Goal: Task Accomplishment & Management: Use online tool/utility

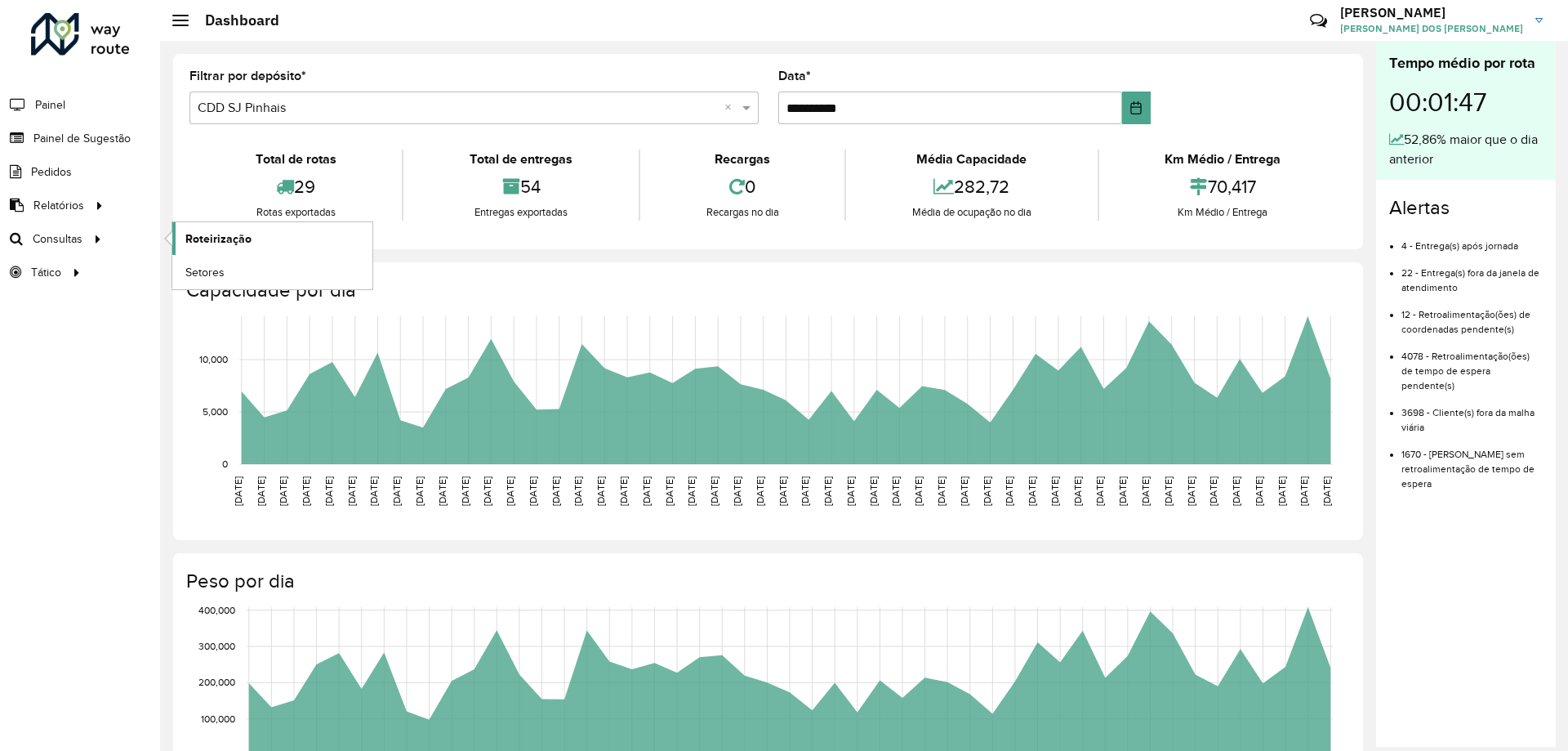
click at [229, 241] on span "Roteirização" at bounding box center [218, 238] width 66 height 17
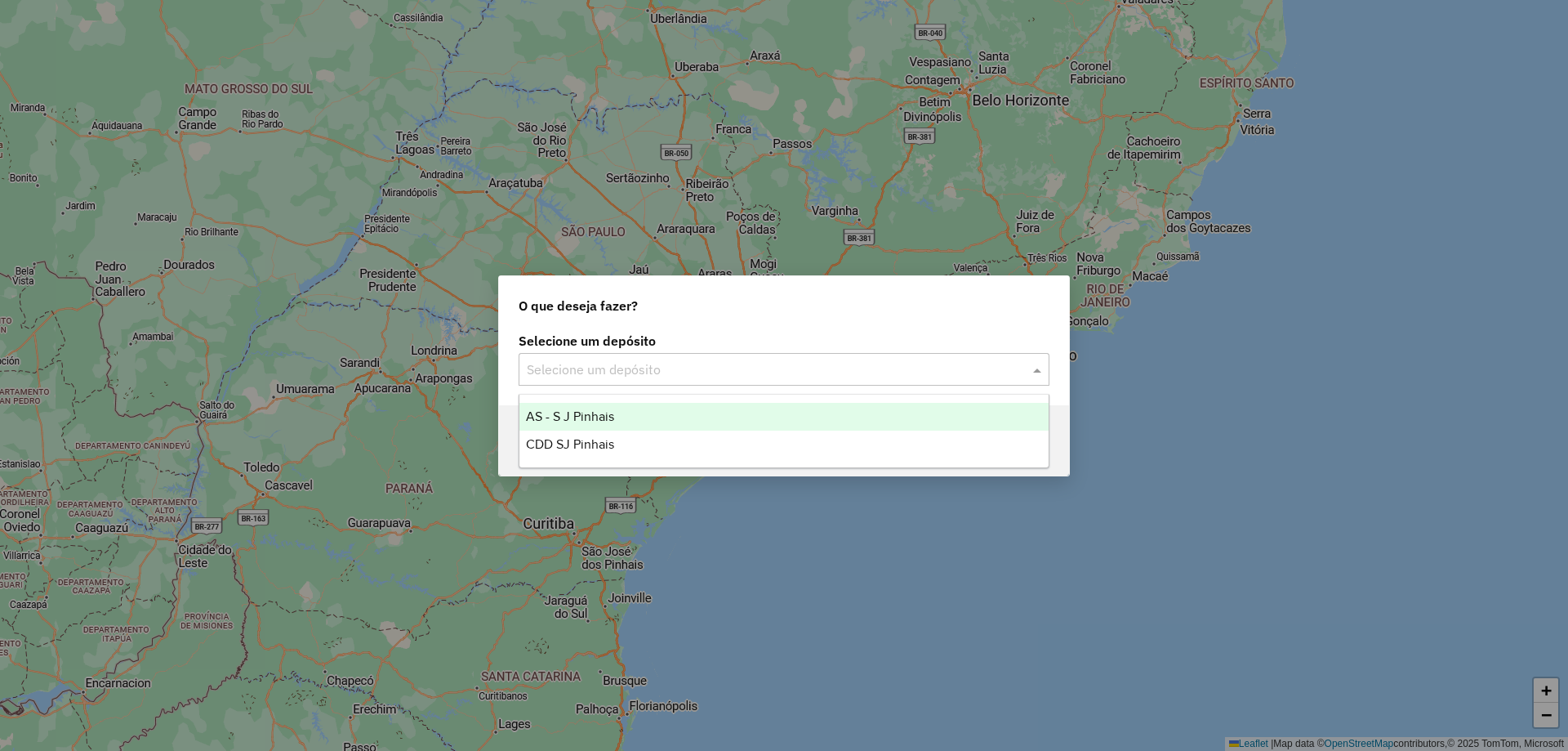
click at [568, 372] on input "text" at bounding box center [768, 370] width 482 height 20
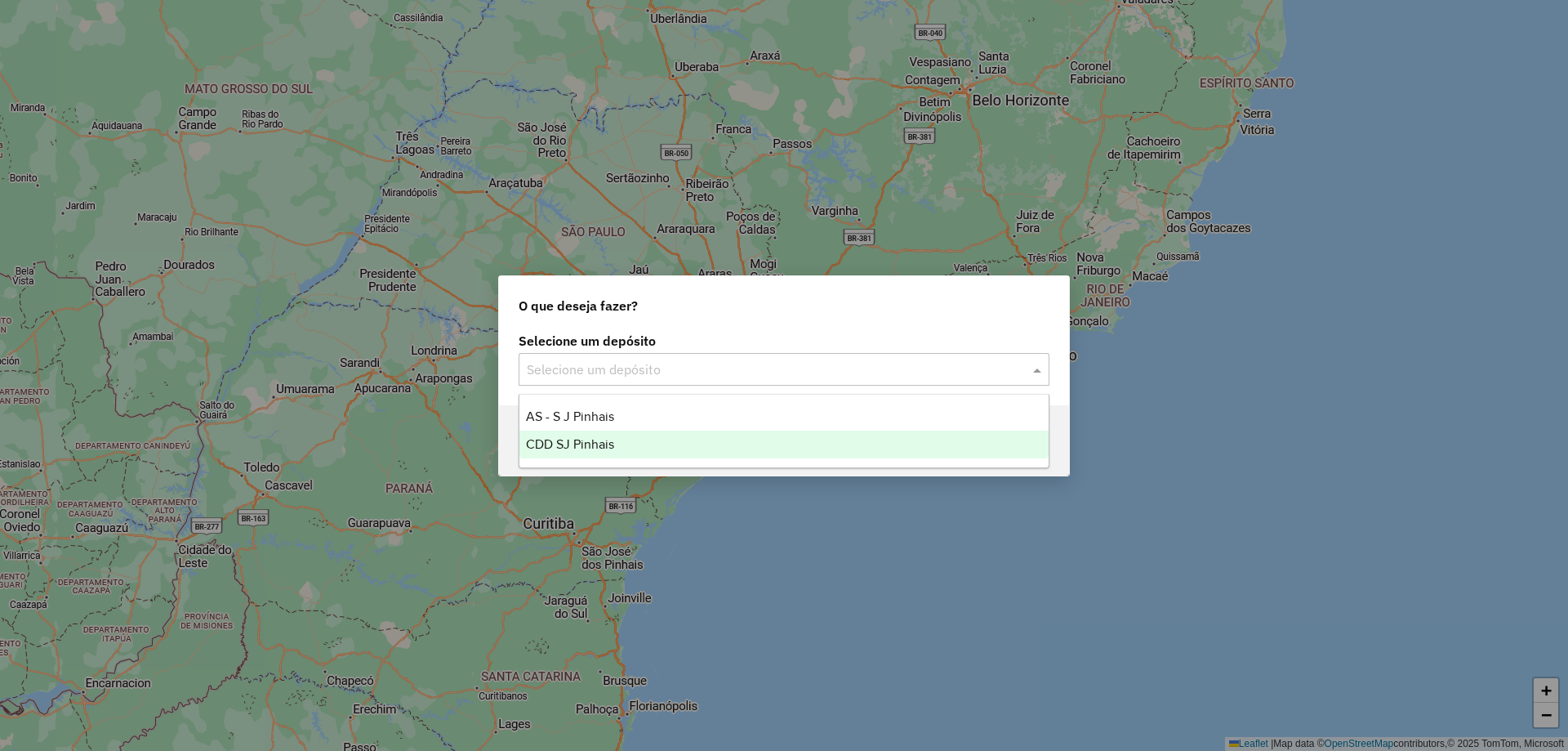
click at [594, 436] on div "CDD SJ Pinhais" at bounding box center [784, 445] width 529 height 28
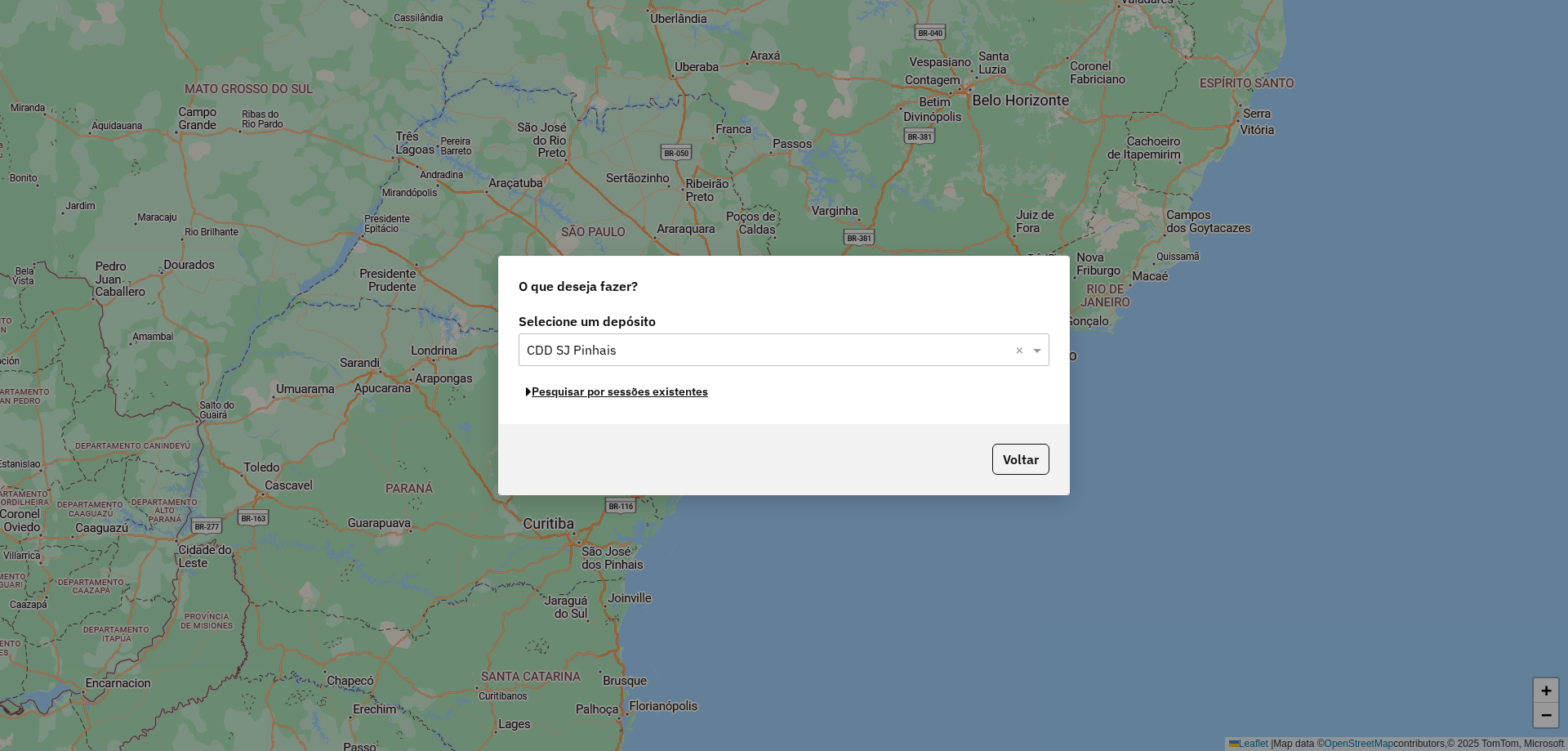
click at [649, 393] on button "Pesquisar por sessões existentes" at bounding box center [617, 391] width 197 height 25
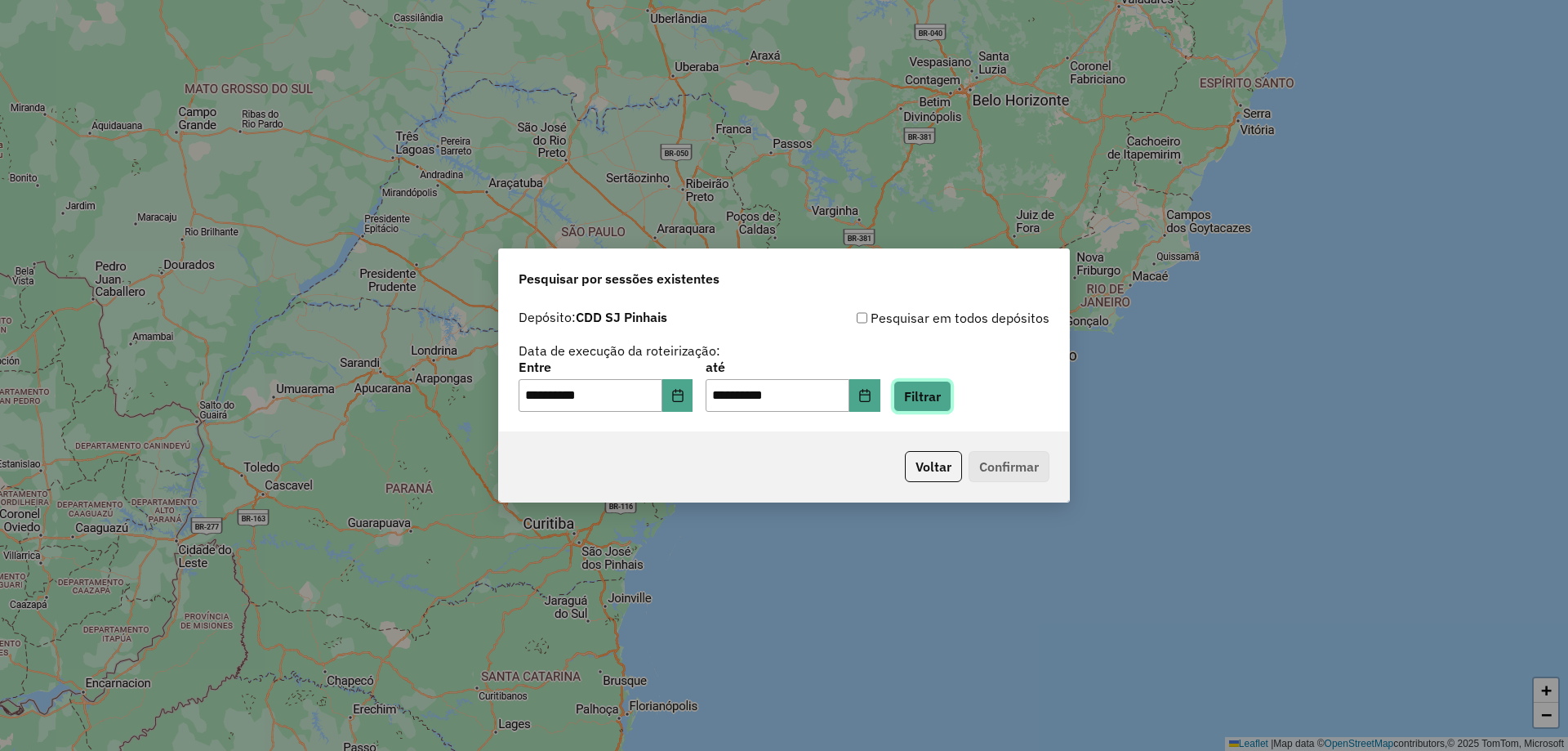
click at [951, 400] on button "Filtrar" at bounding box center [922, 396] width 58 height 31
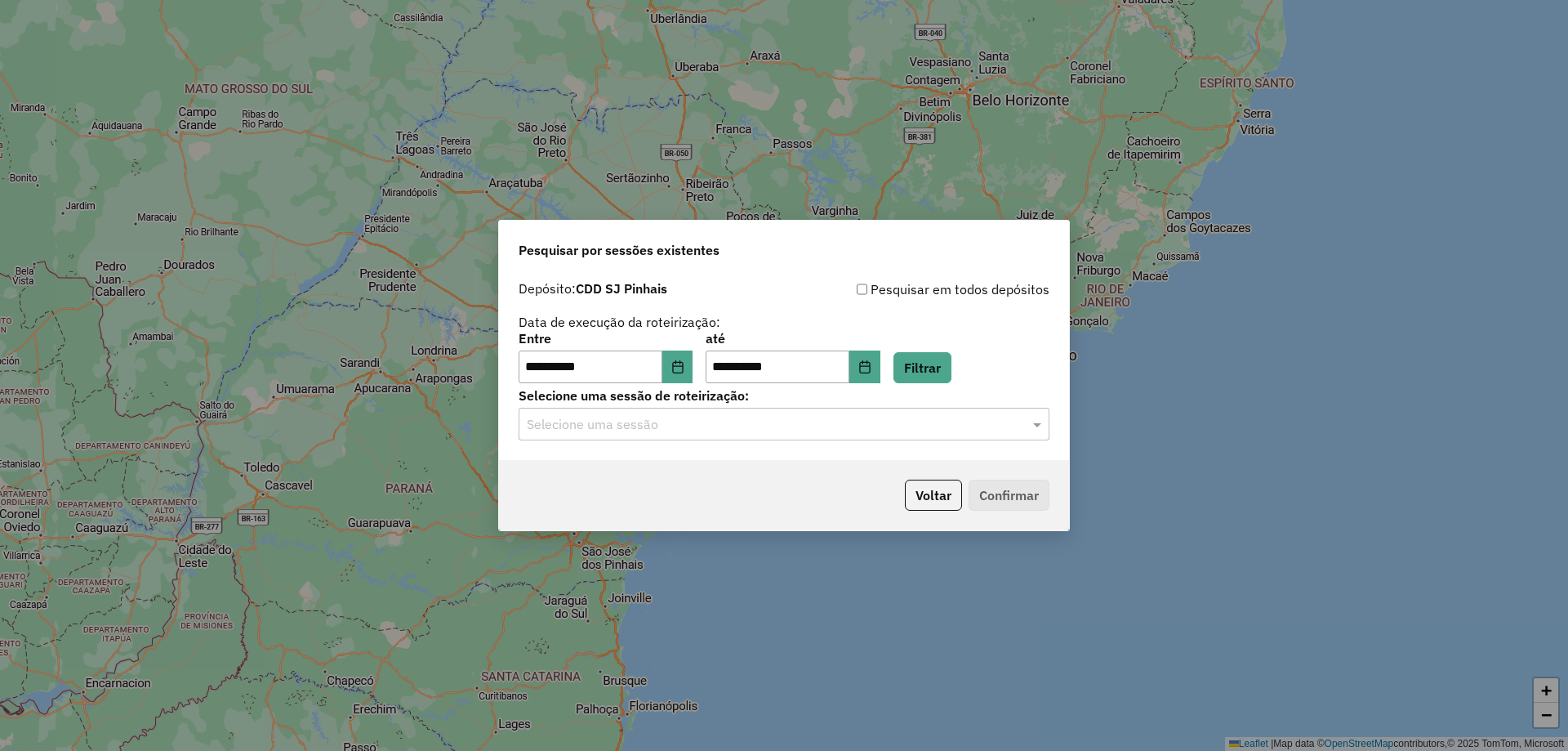
click at [765, 433] on div "Selecione uma sessão" at bounding box center [784, 424] width 531 height 33
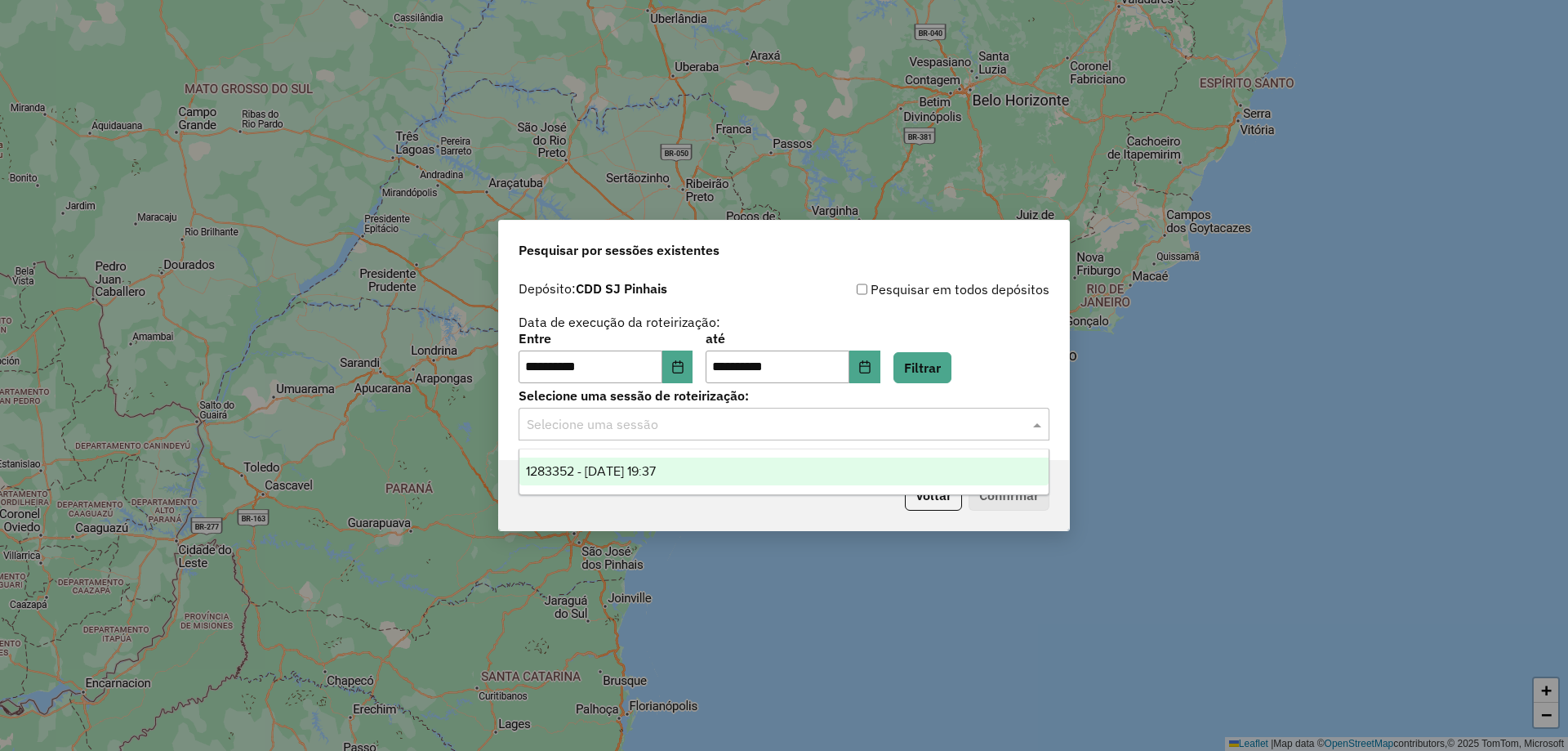
click at [656, 467] on span "1283352 - 26/09/2025 19:37" at bounding box center [591, 471] width 130 height 14
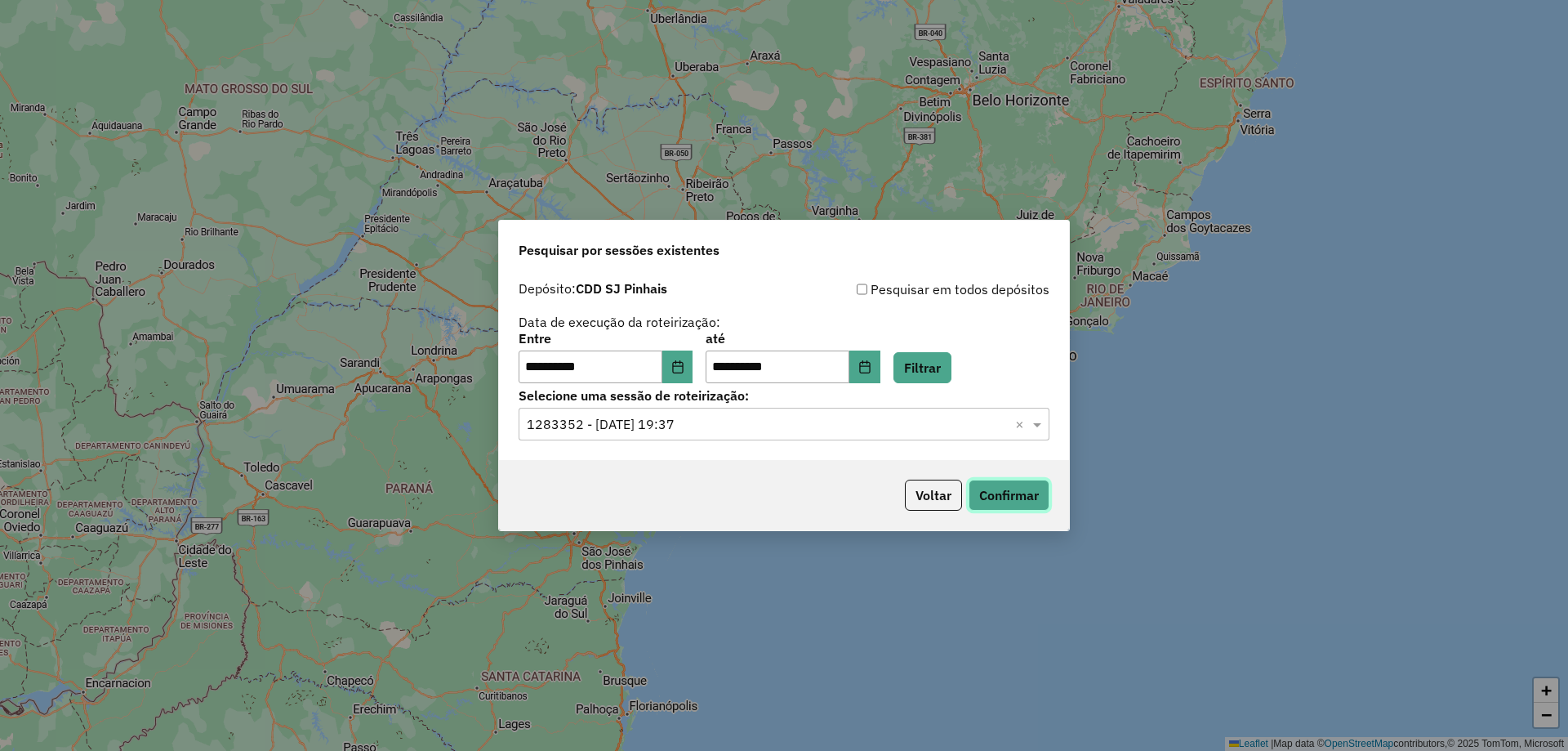
click at [986, 497] on button "Confirmar" at bounding box center [1008, 495] width 81 height 31
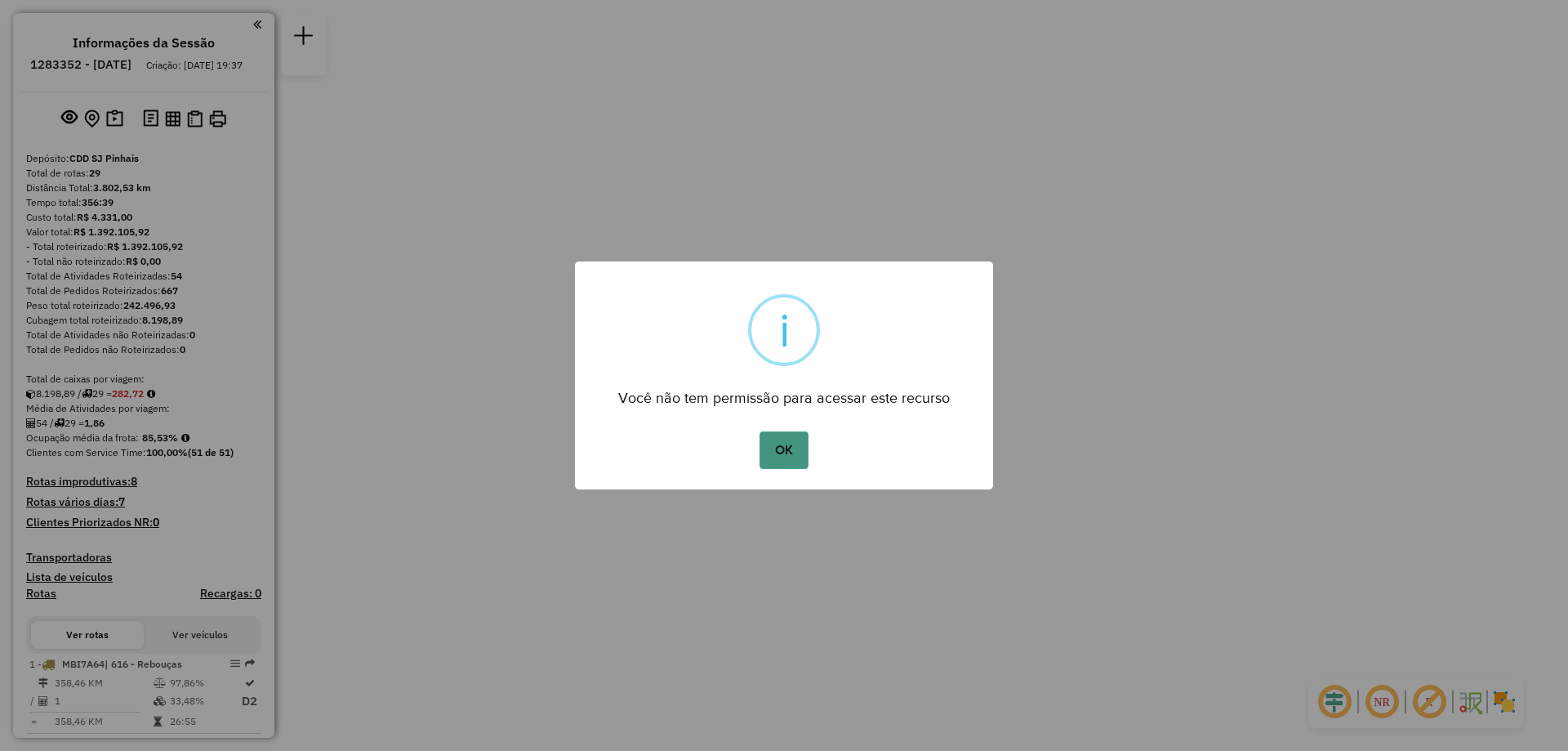
click at [793, 457] on button "OK" at bounding box center [784, 450] width 48 height 38
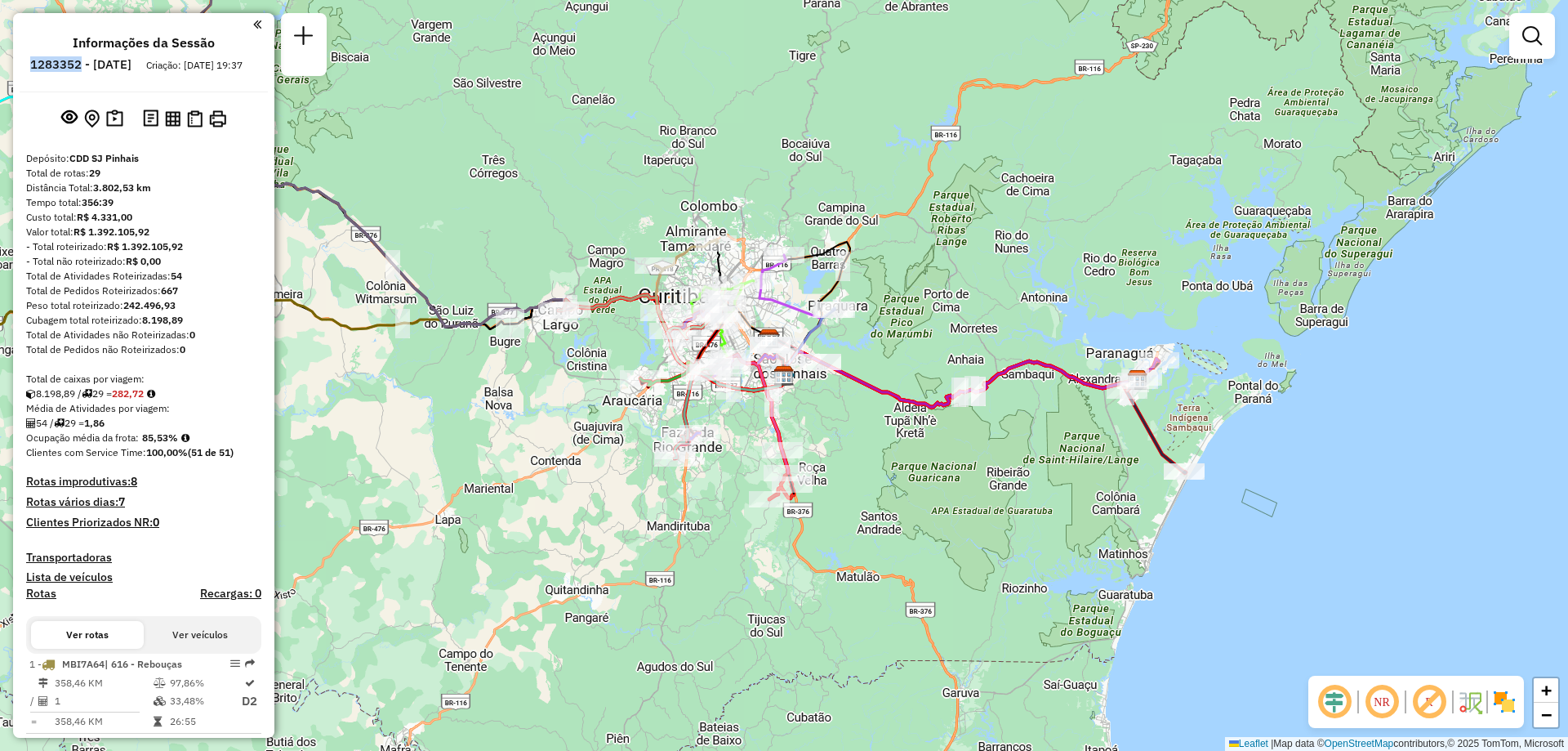
drag, startPoint x: 76, startPoint y: 65, endPoint x: 128, endPoint y: 74, distance: 52.8
click at [128, 74] on li "1283352 - [DATE]" at bounding box center [80, 67] width 109 height 21
copy h6 "1283352"
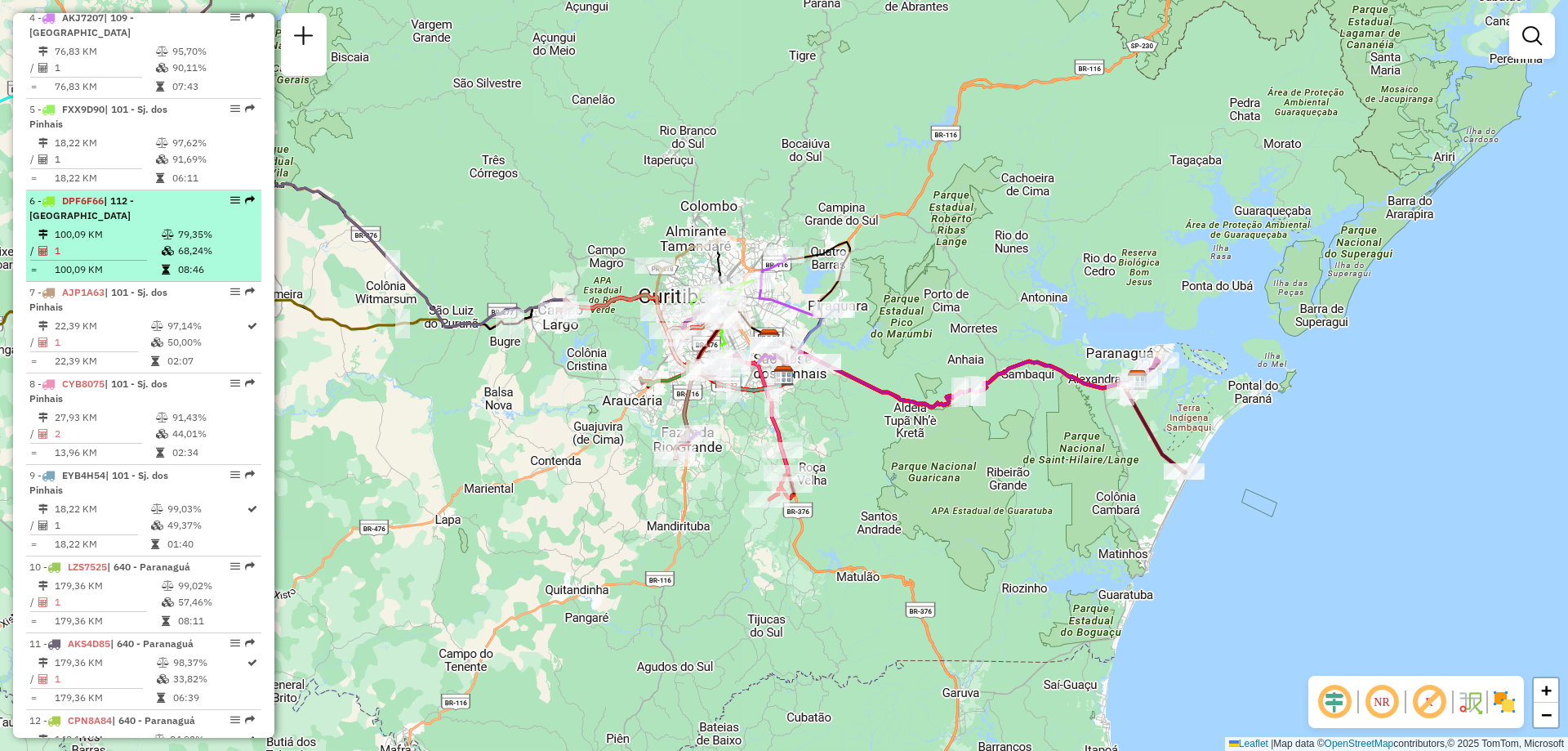
scroll to position [981, 0]
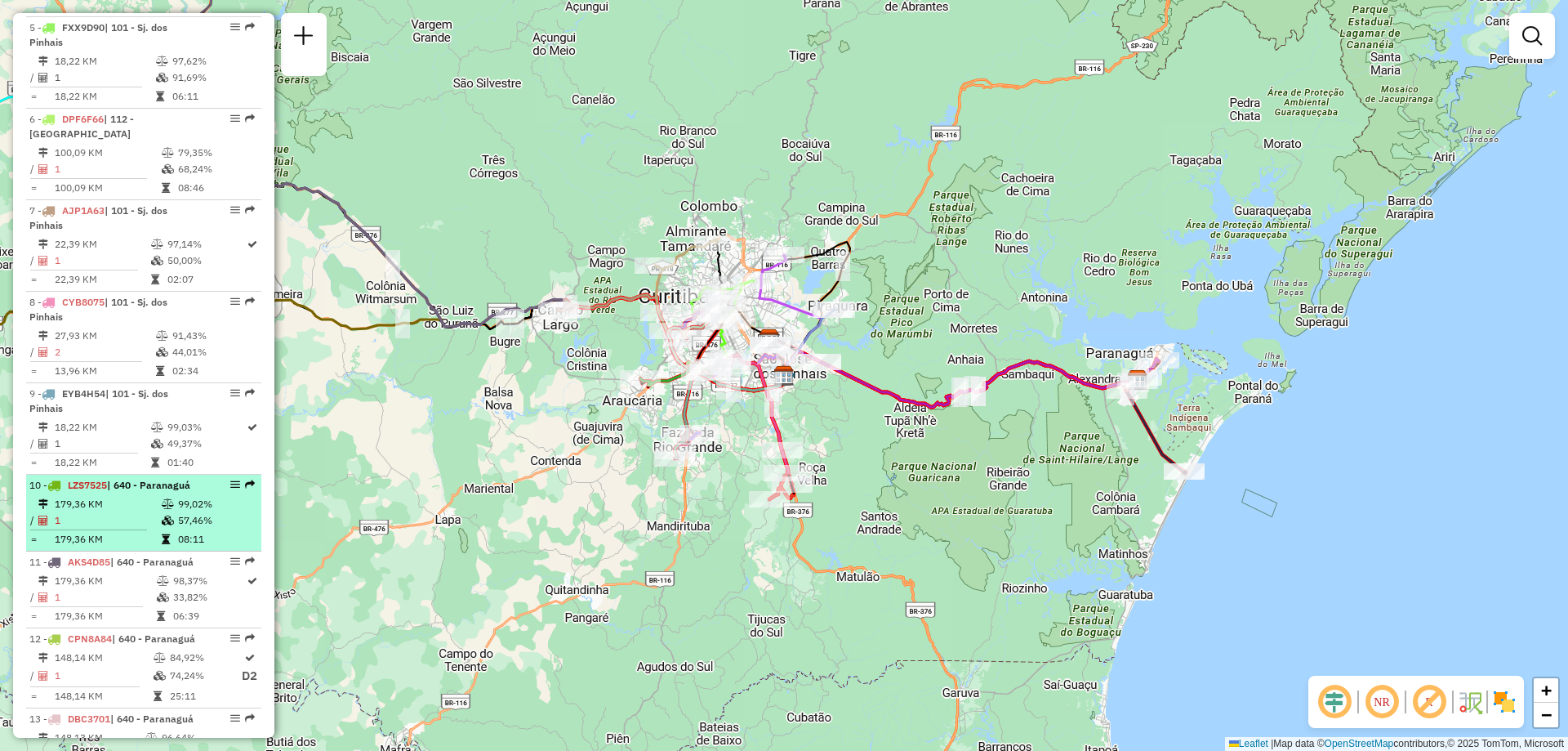
click at [152, 512] on td "1" at bounding box center [107, 520] width 107 height 16
select select "**********"
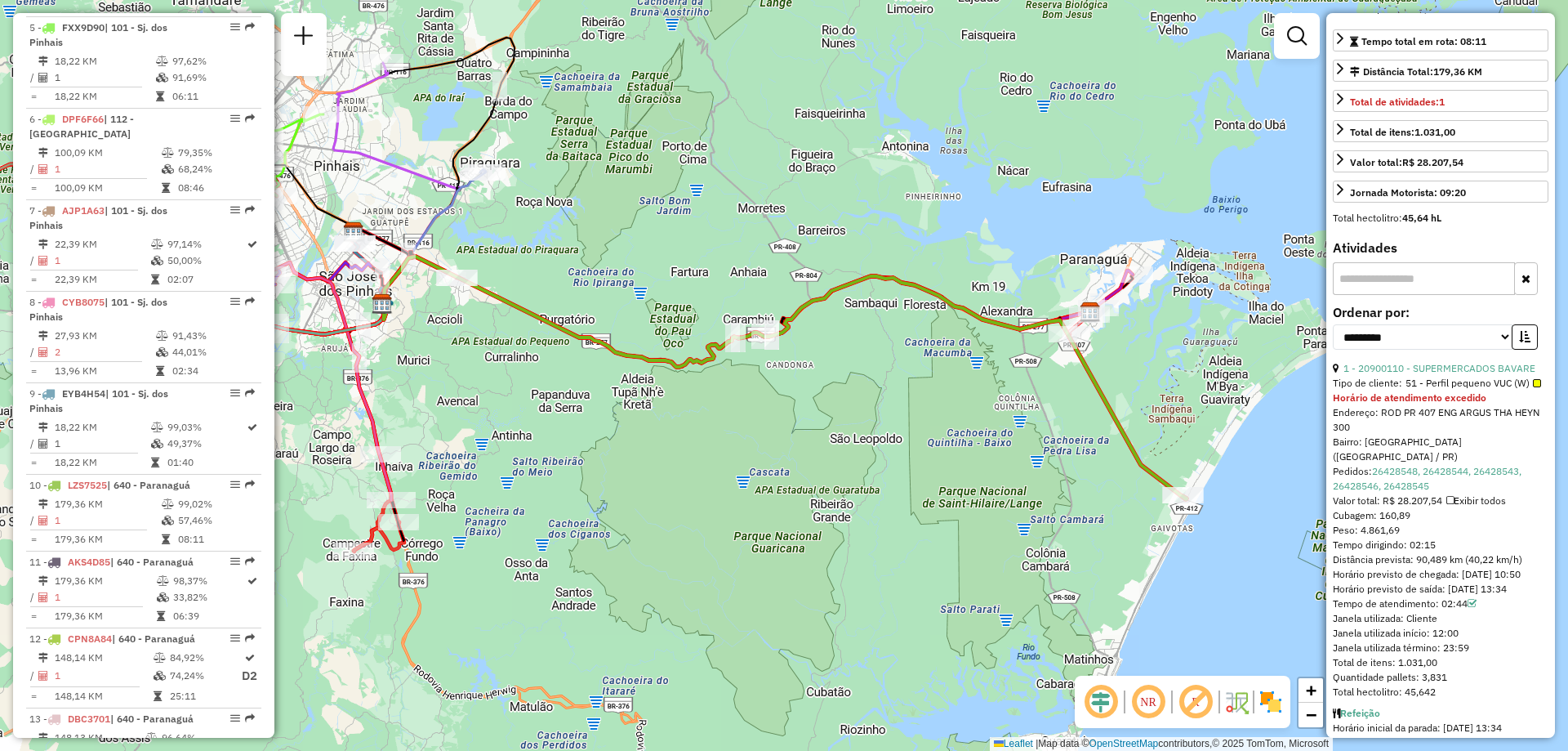
scroll to position [396, 0]
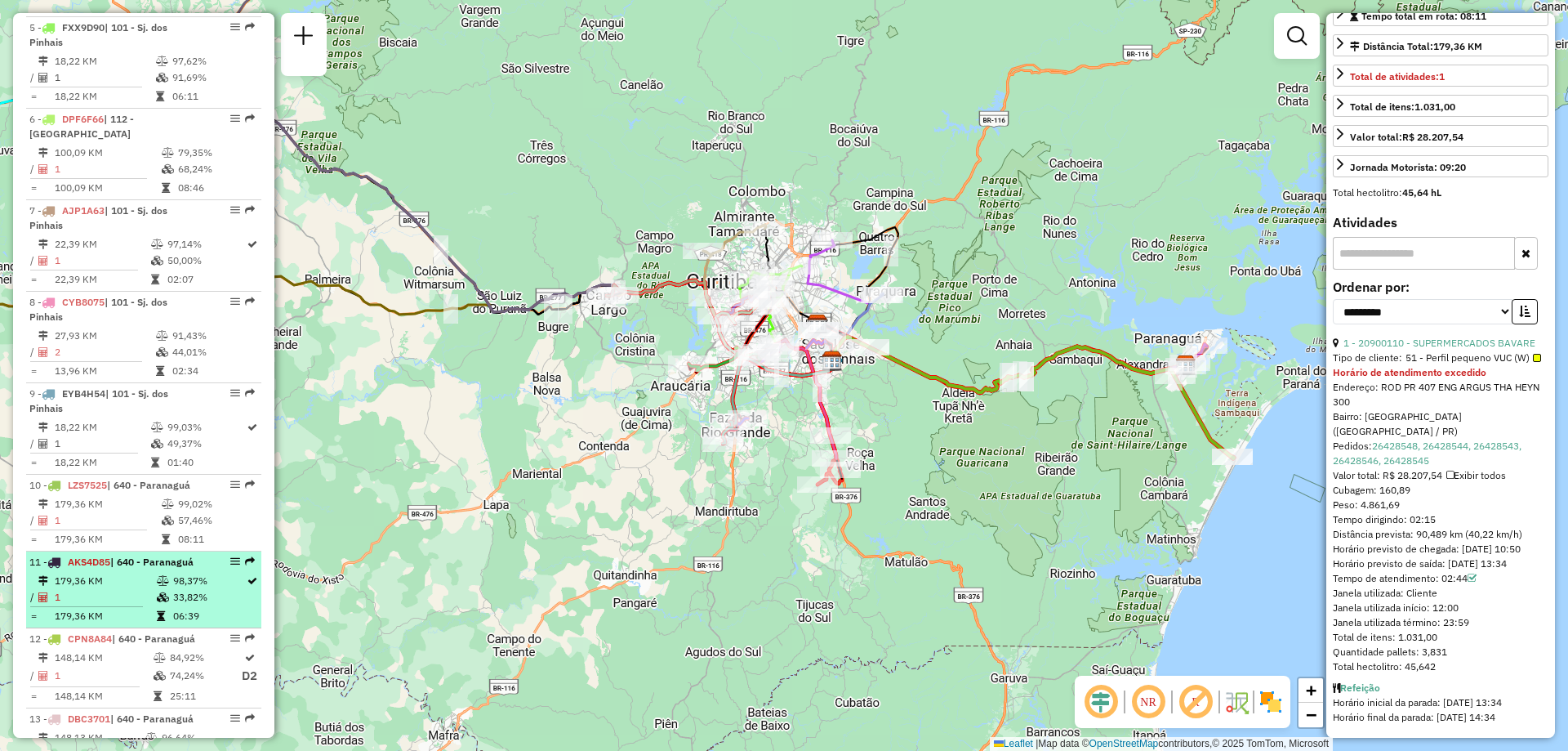
click at [130, 589] on td "1" at bounding box center [105, 597] width 102 height 16
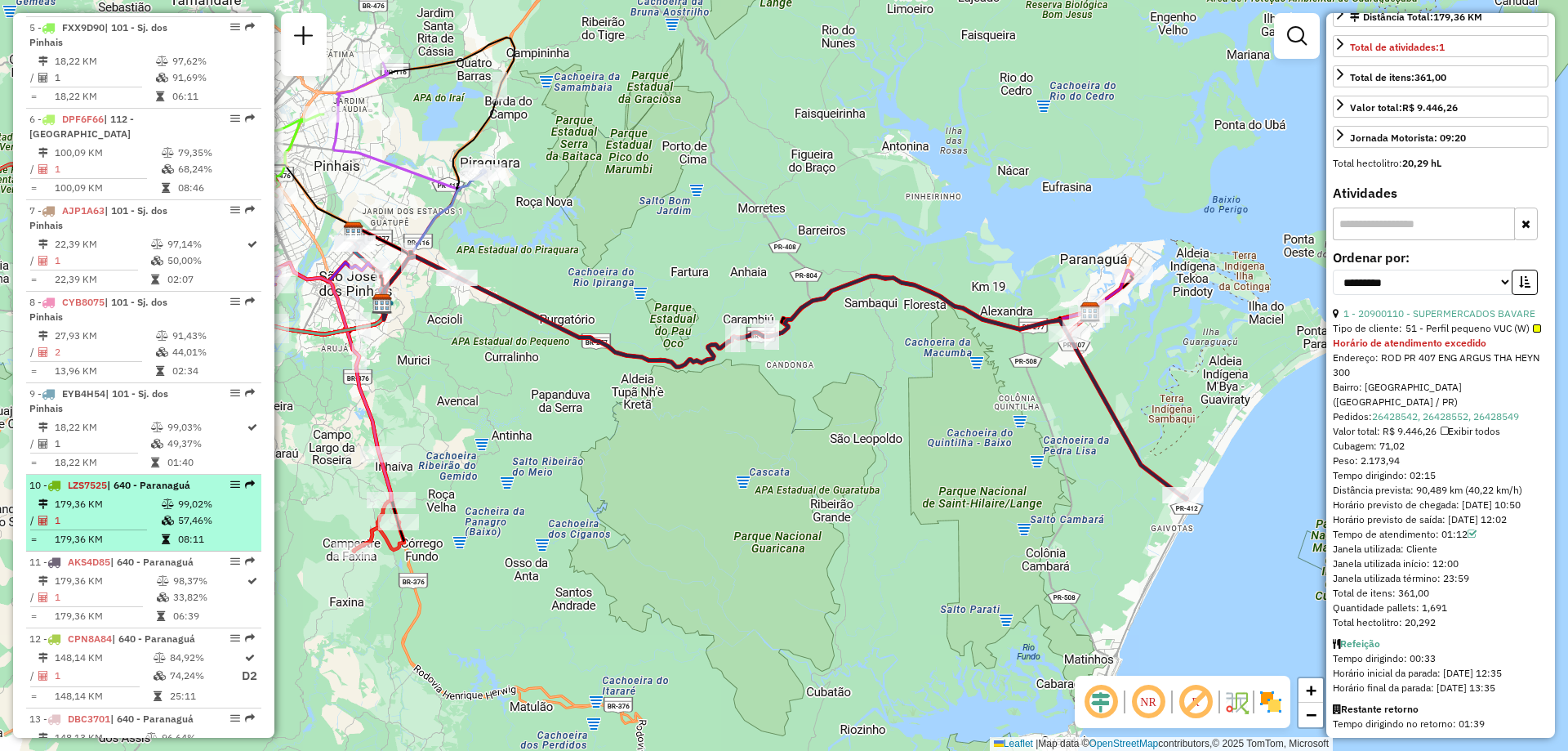
click at [114, 520] on td "1" at bounding box center [107, 520] width 107 height 16
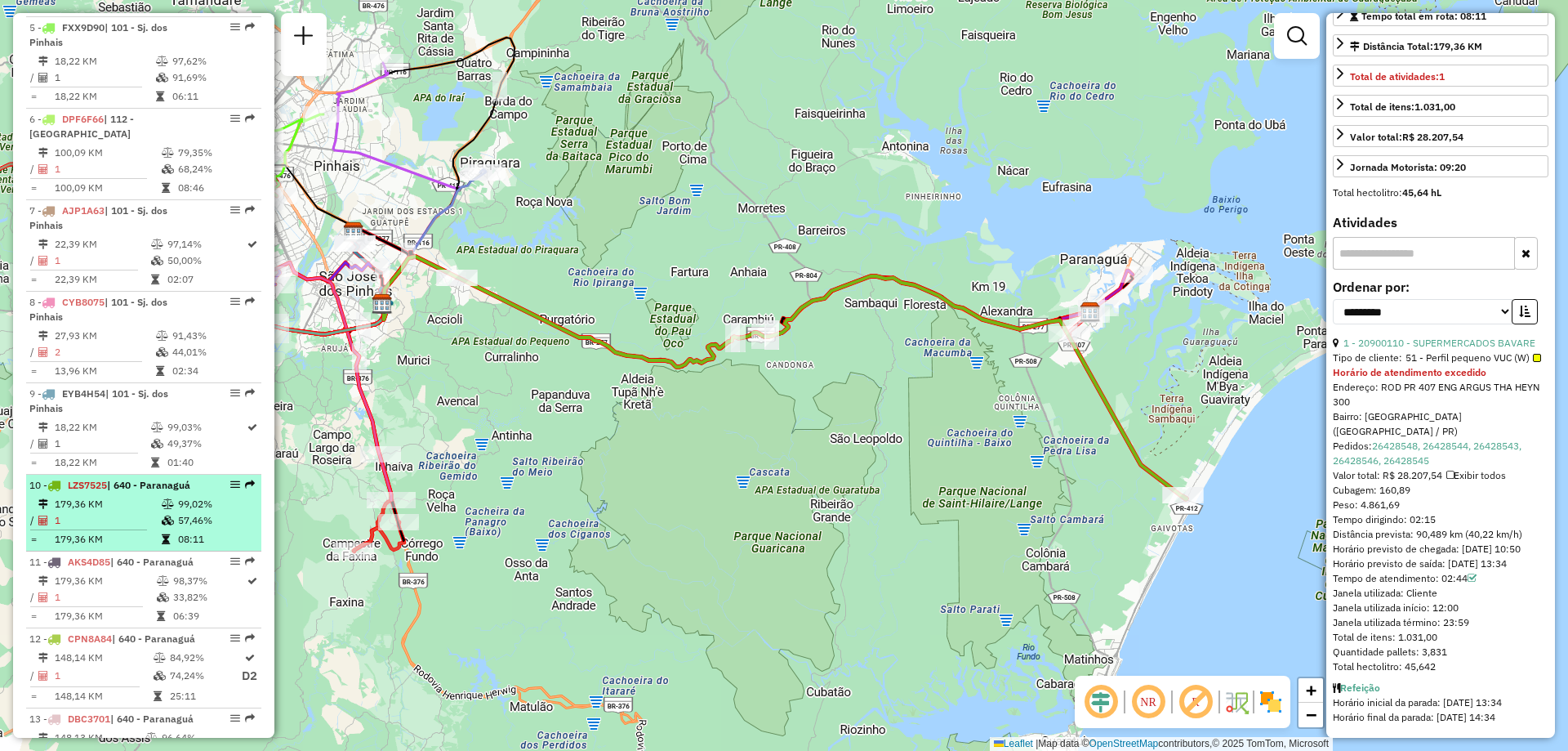
scroll to position [396, 0]
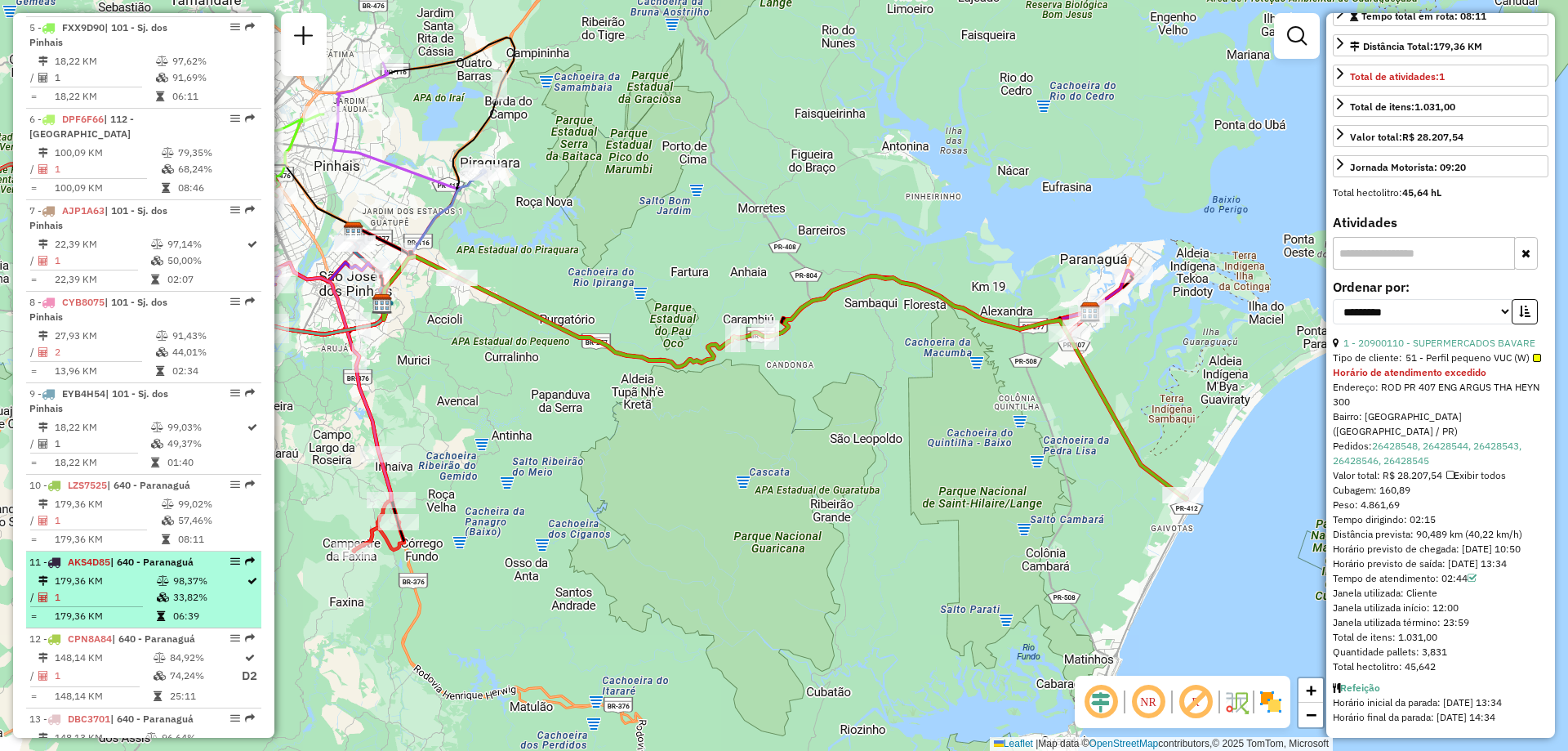
click at [132, 582] on td "179,36 KM" at bounding box center [105, 581] width 102 height 16
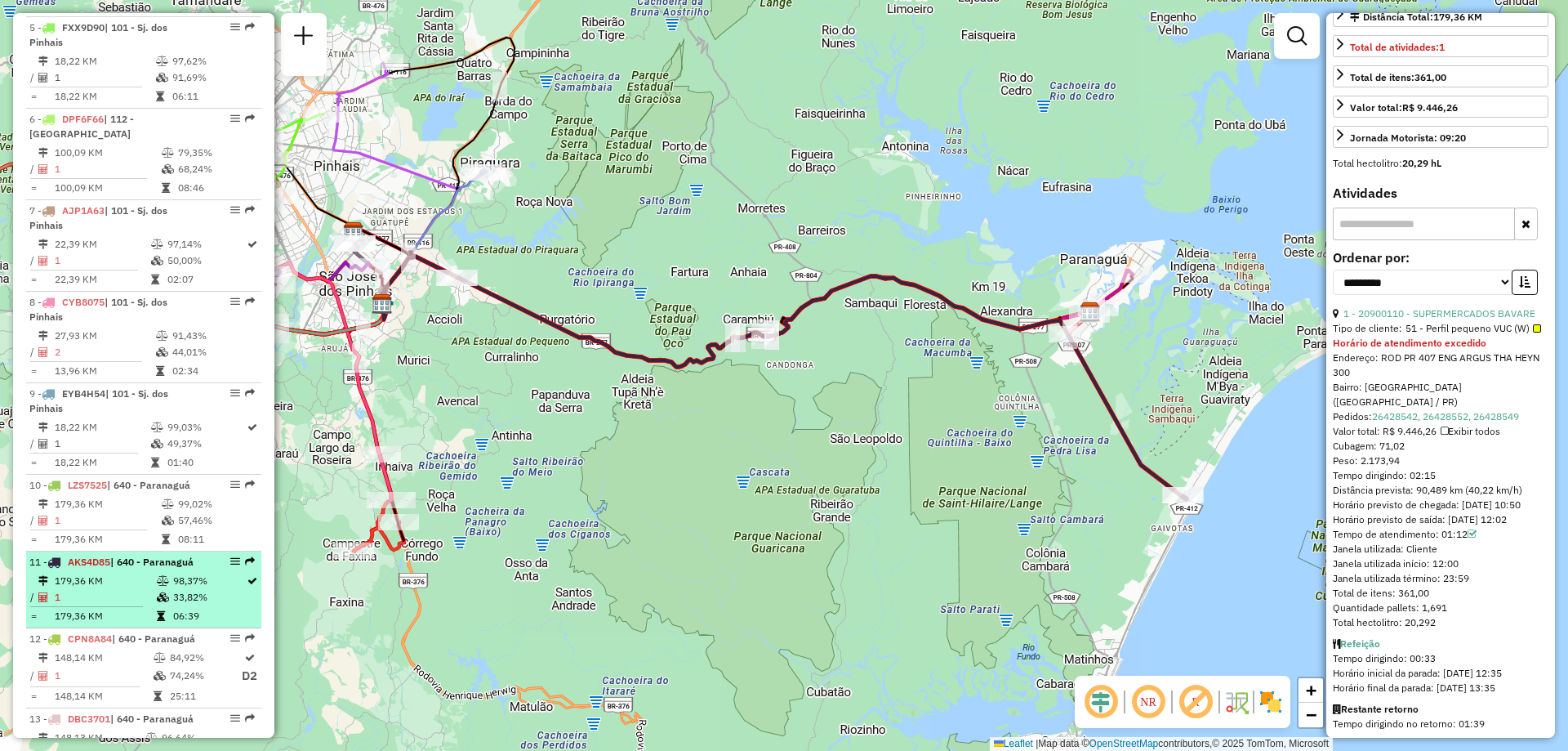
scroll to position [1062, 0]
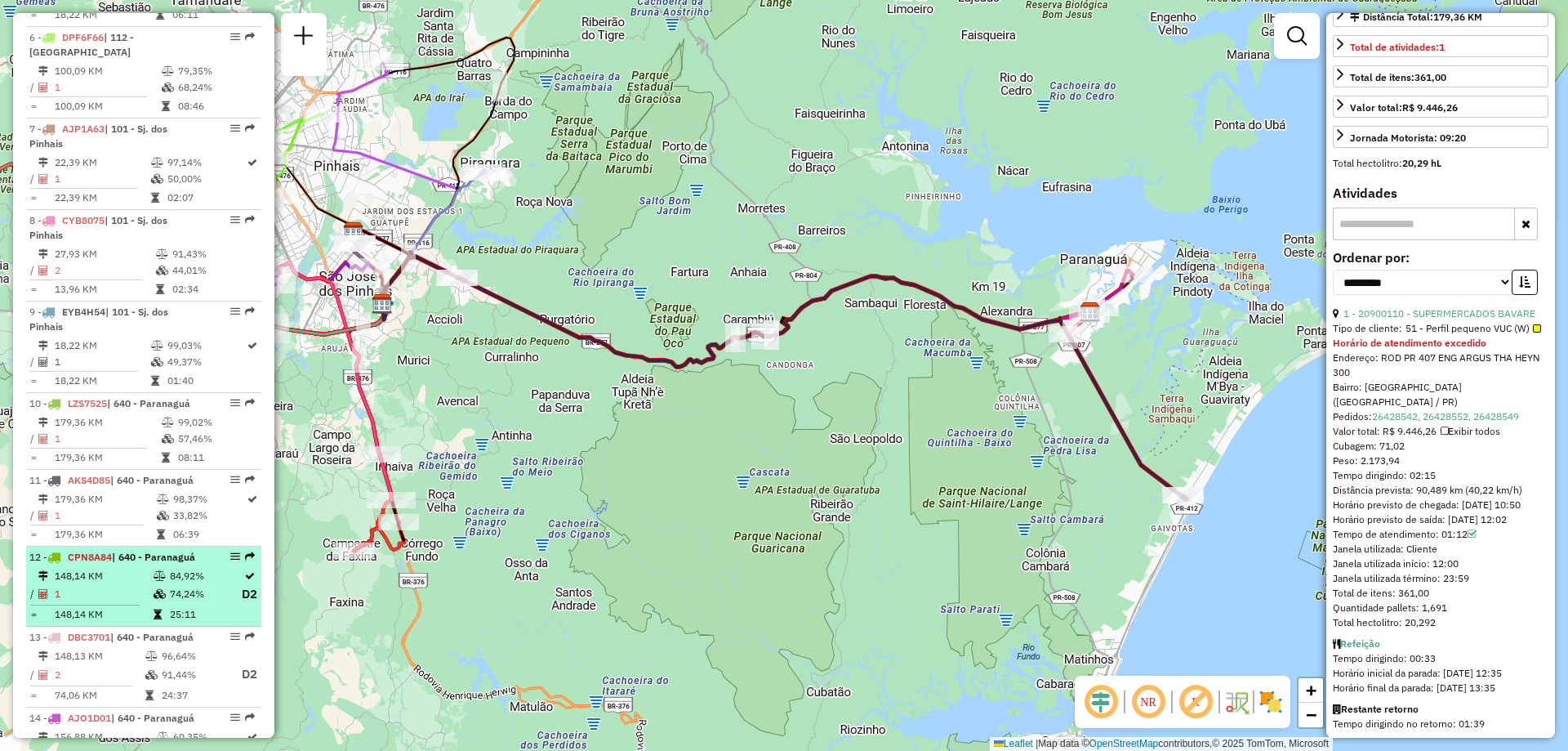
click at [127, 568] on td "148,14 KM" at bounding box center [103, 576] width 99 height 16
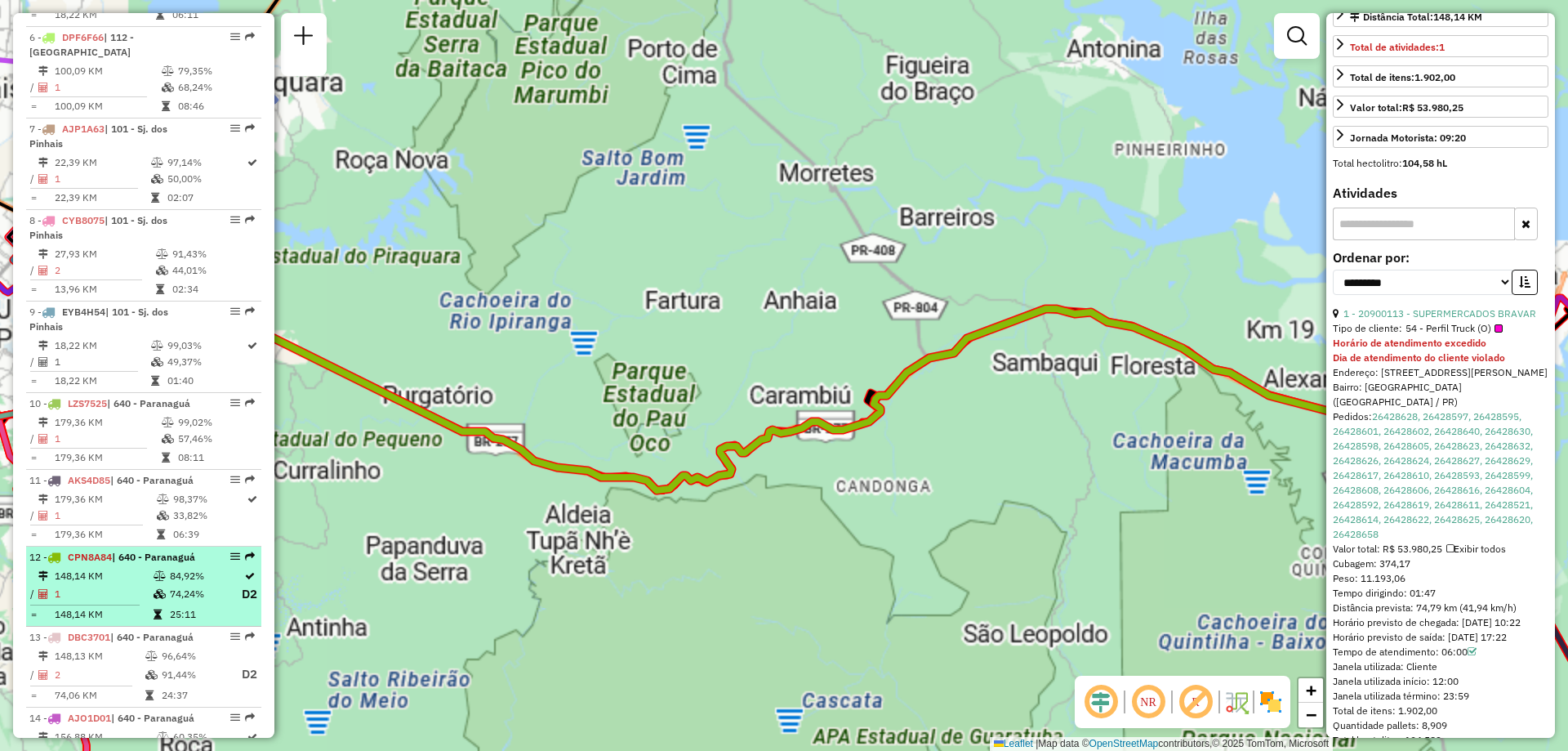
scroll to position [396, 0]
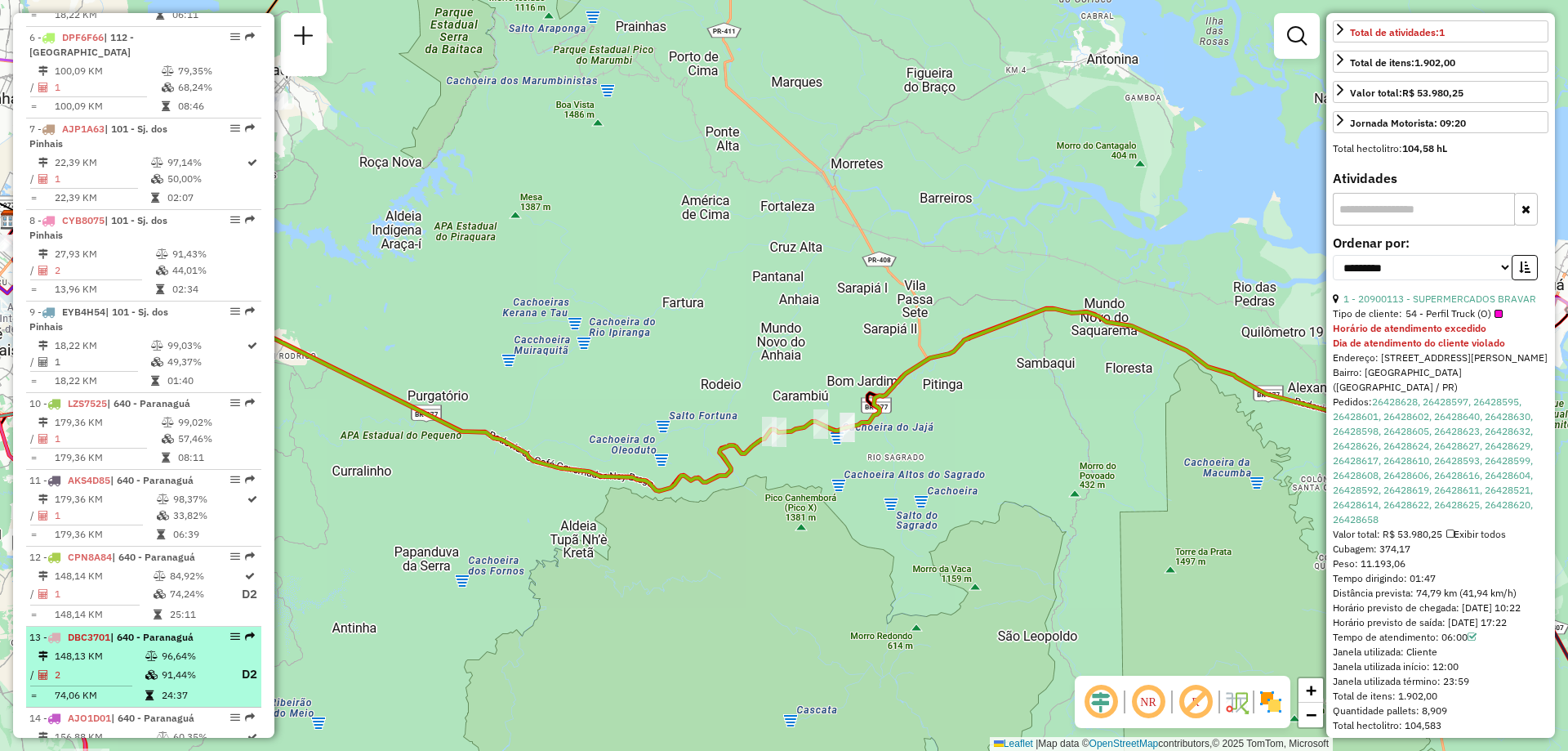
click at [122, 654] on td "148,13 KM" at bounding box center [99, 656] width 91 height 16
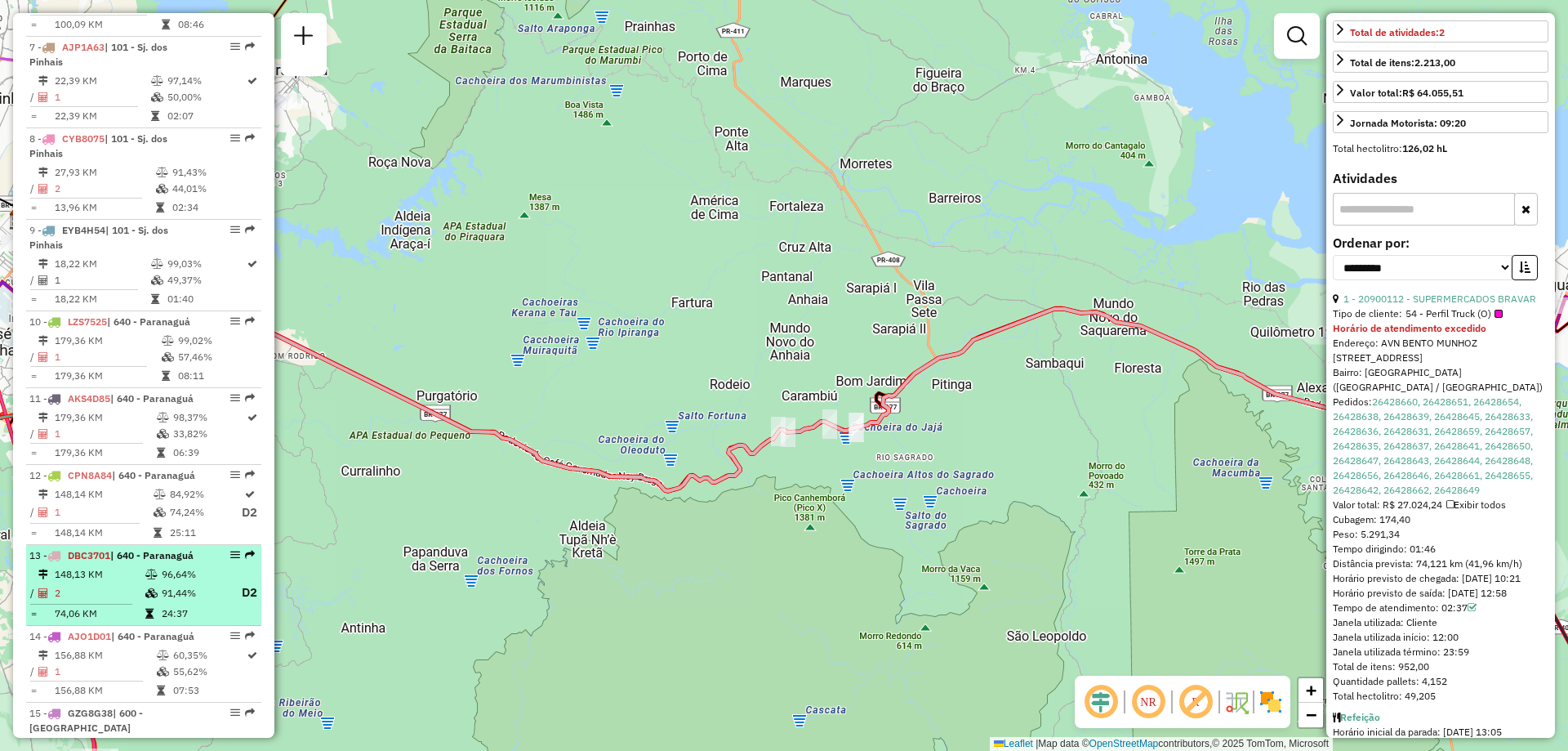
scroll to position [1226, 0]
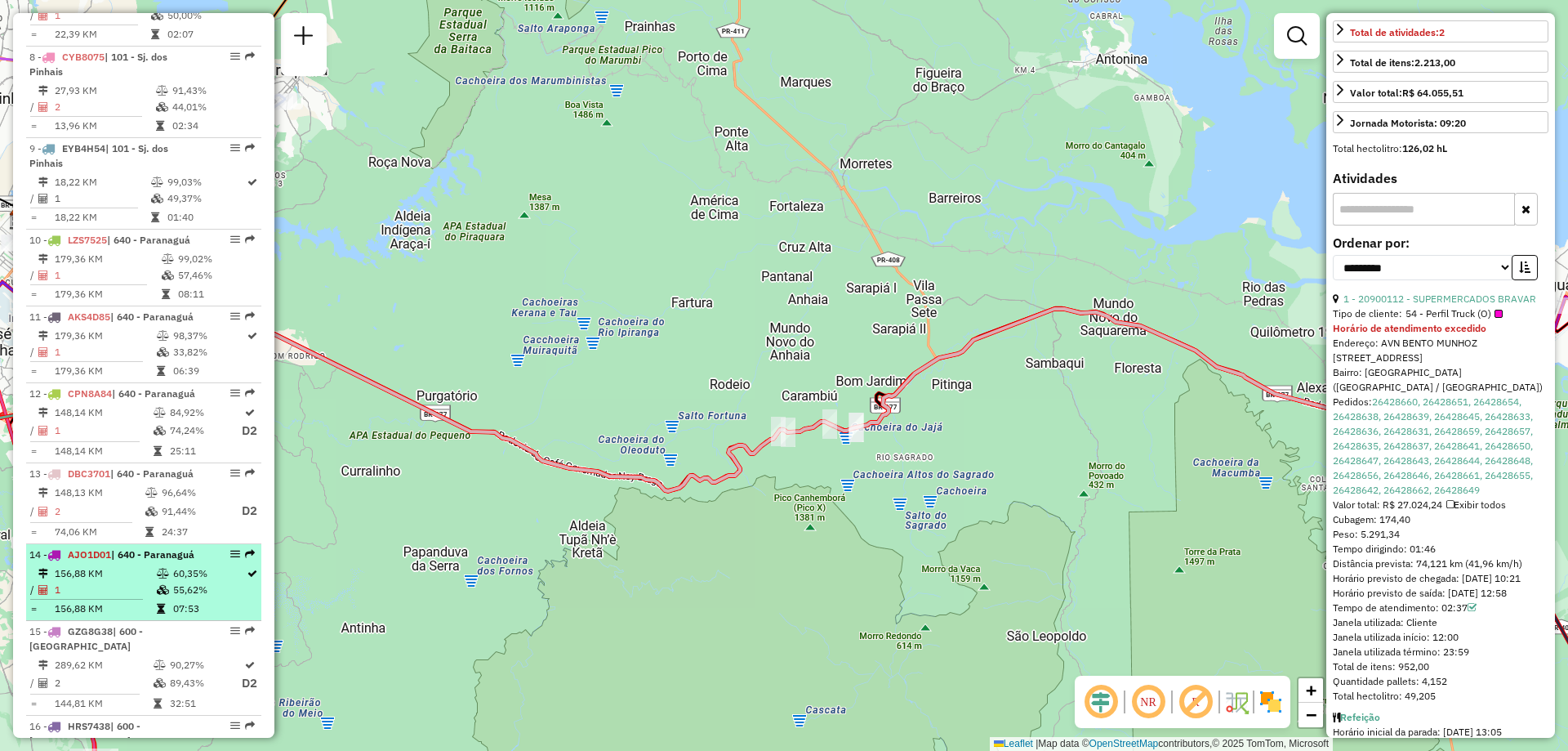
click at [132, 585] on td "1" at bounding box center [105, 590] width 102 height 16
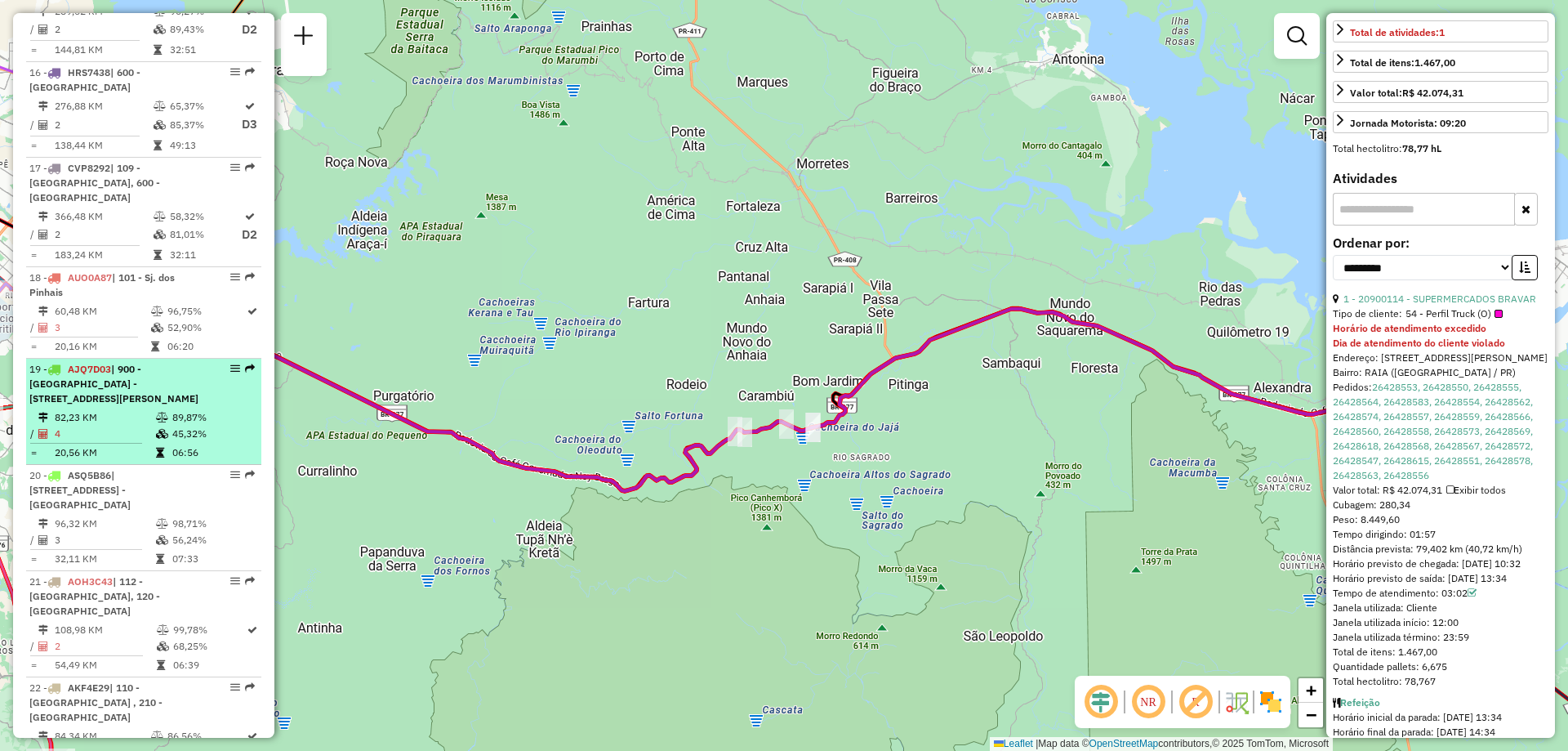
scroll to position [1961, 0]
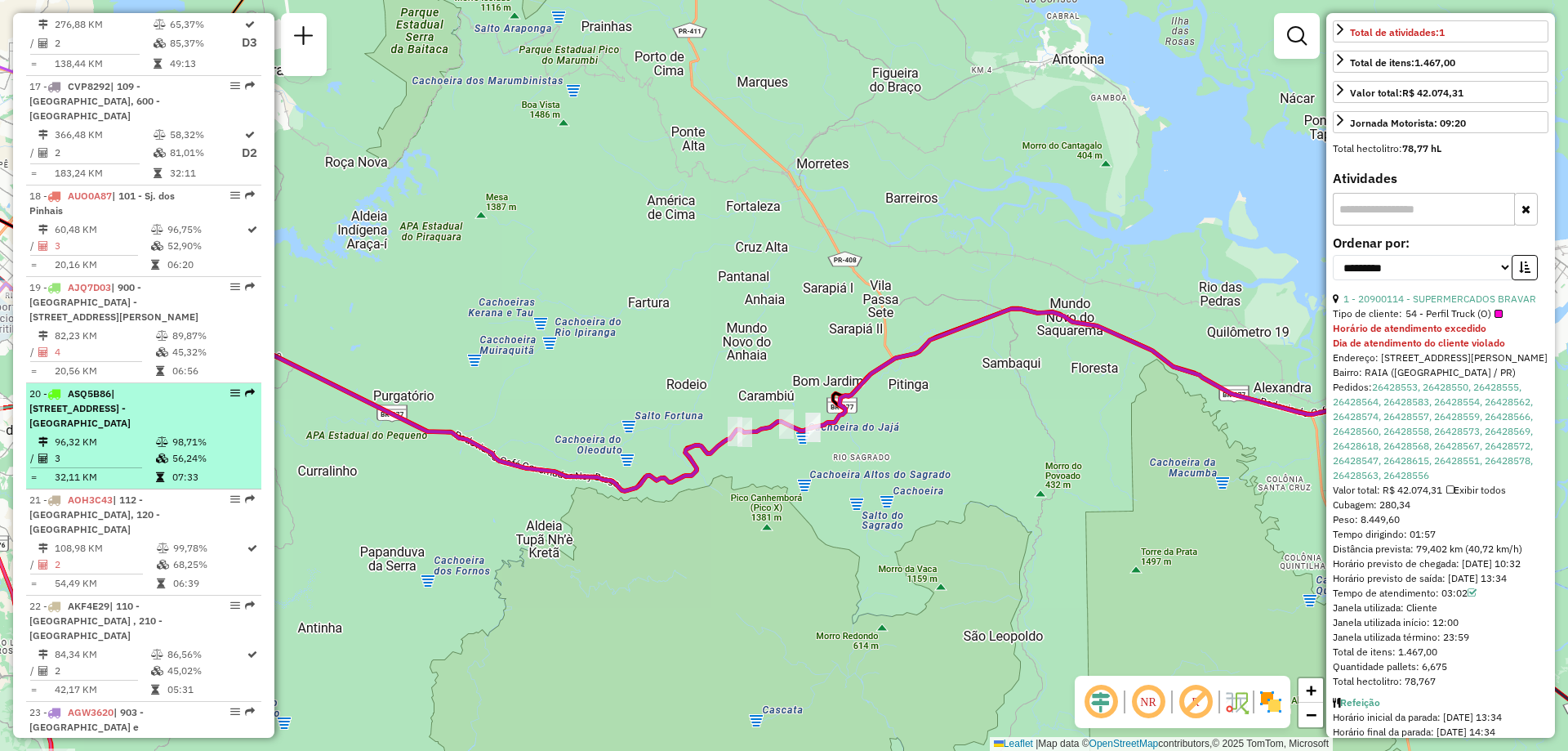
click at [114, 409] on div "20 - ASQ5B86 | [STREET_ADDRESS] - [GEOGRAPHIC_DATA]" at bounding box center [115, 408] width 173 height 44
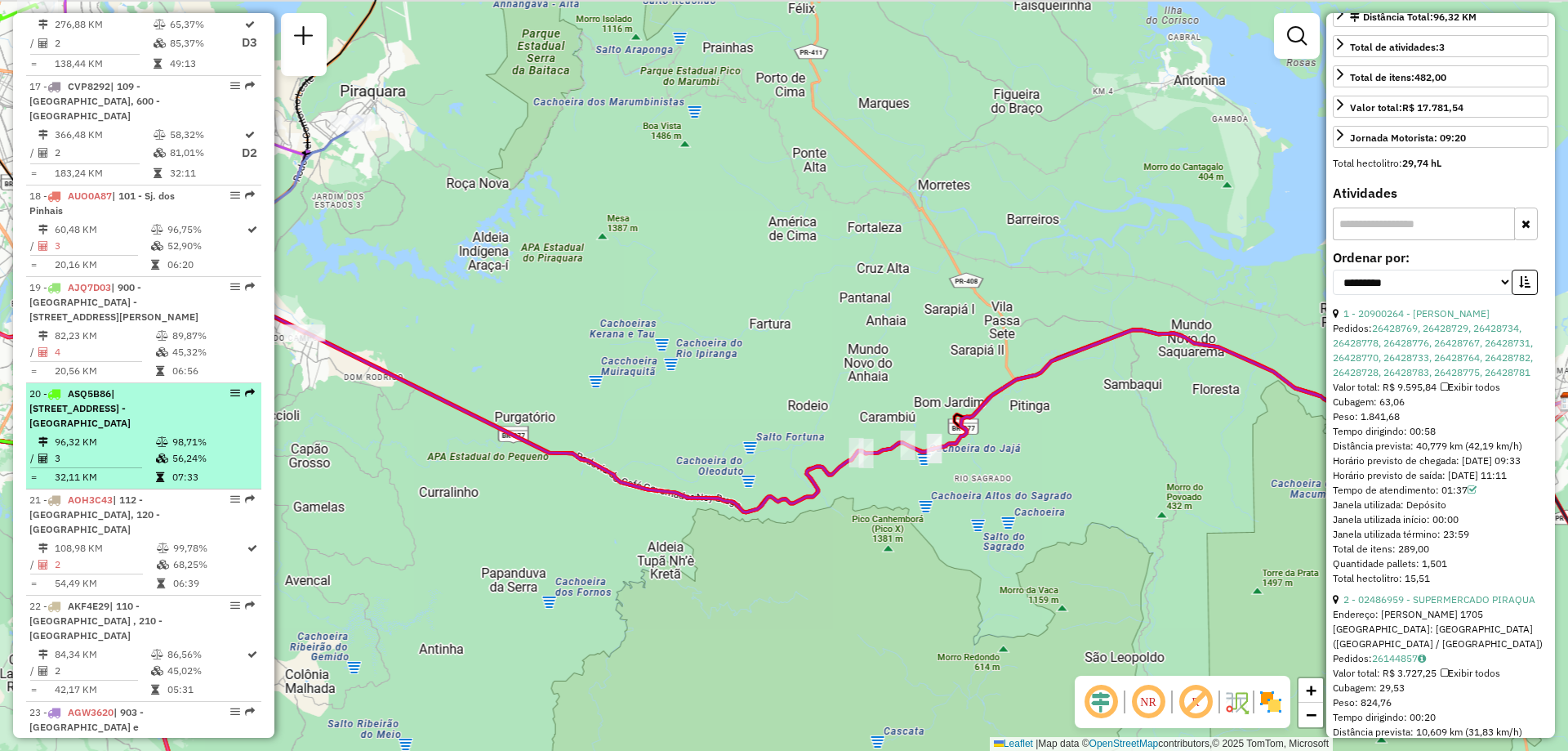
scroll to position [411, 0]
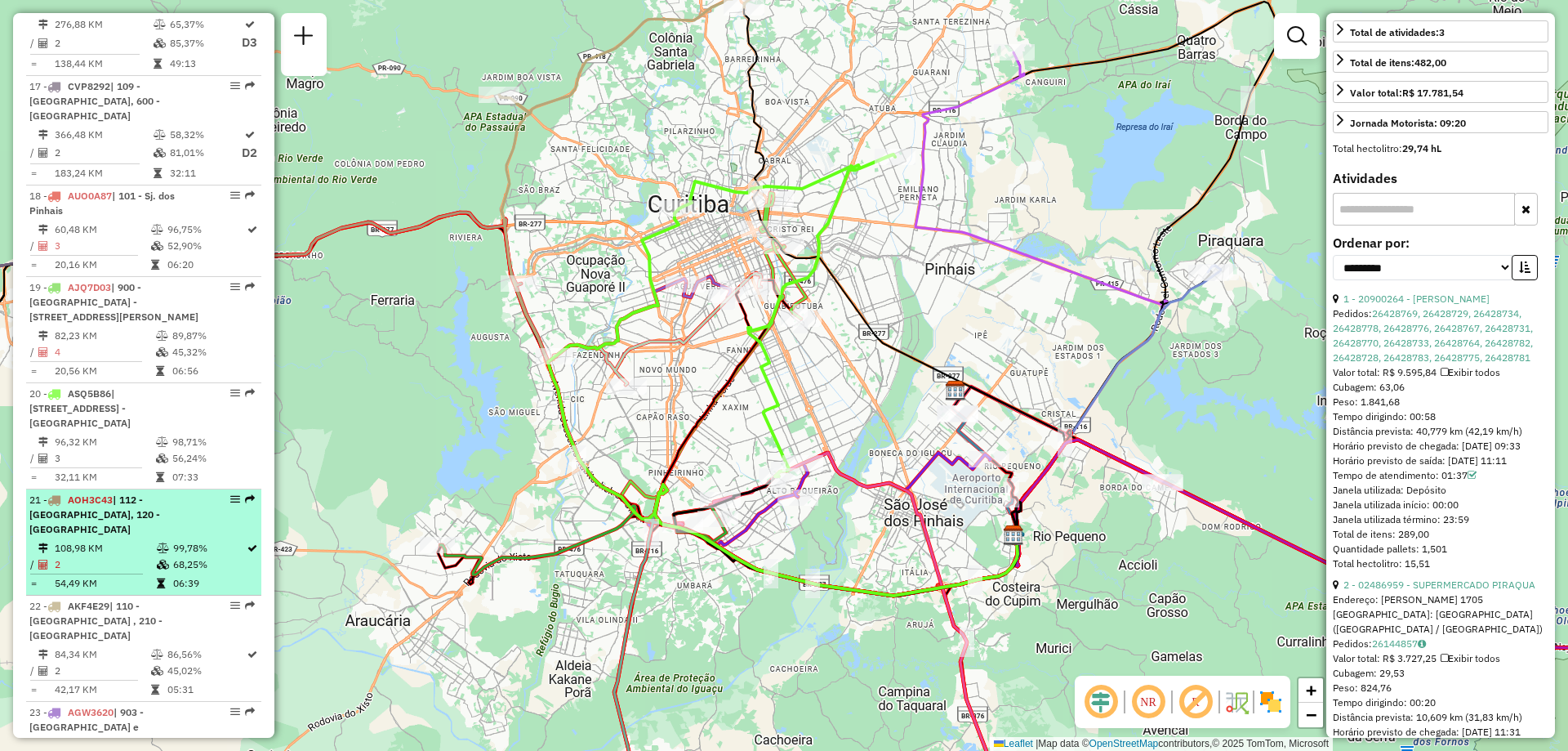
click at [120, 540] on td "108,98 KM" at bounding box center [105, 548] width 102 height 16
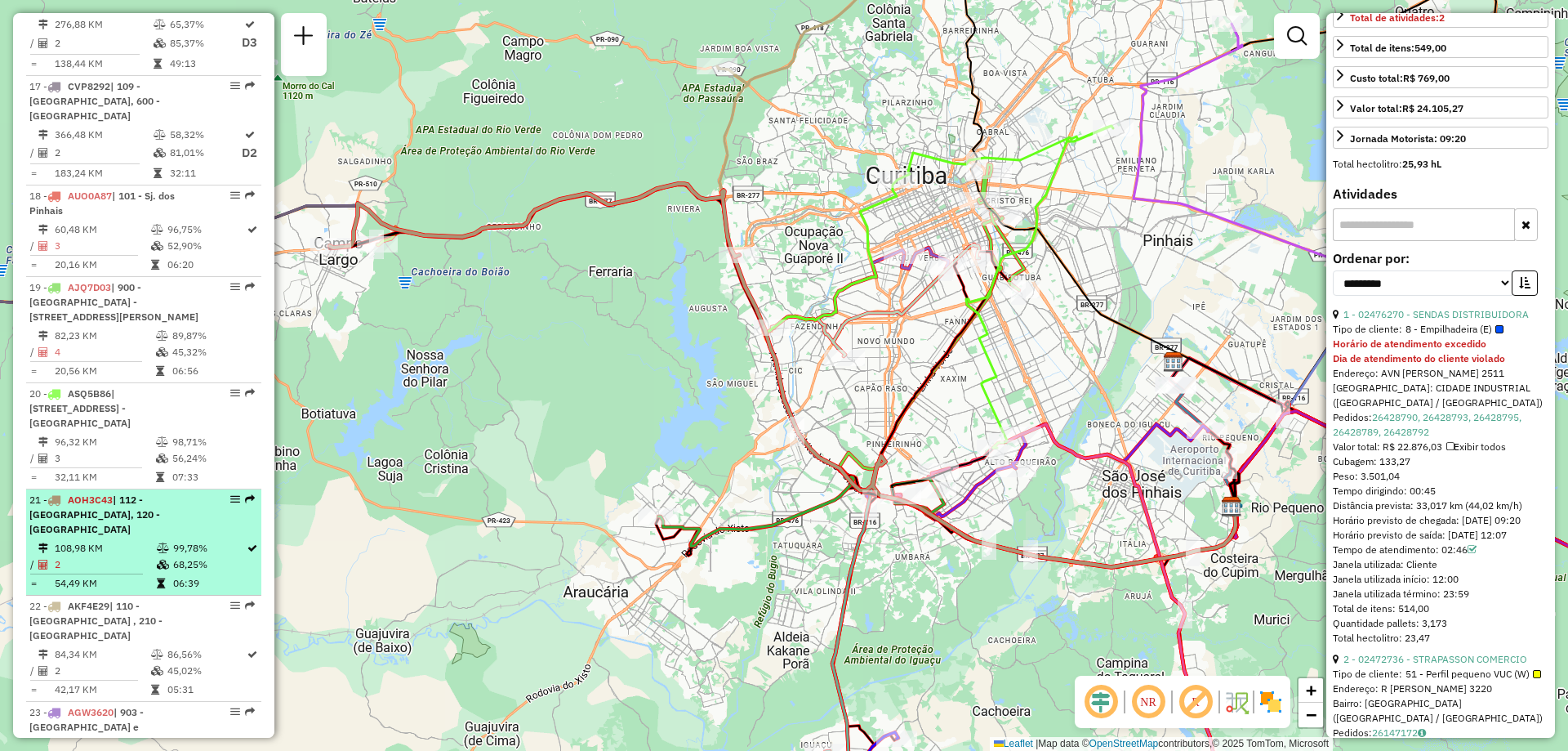
scroll to position [2124, 0]
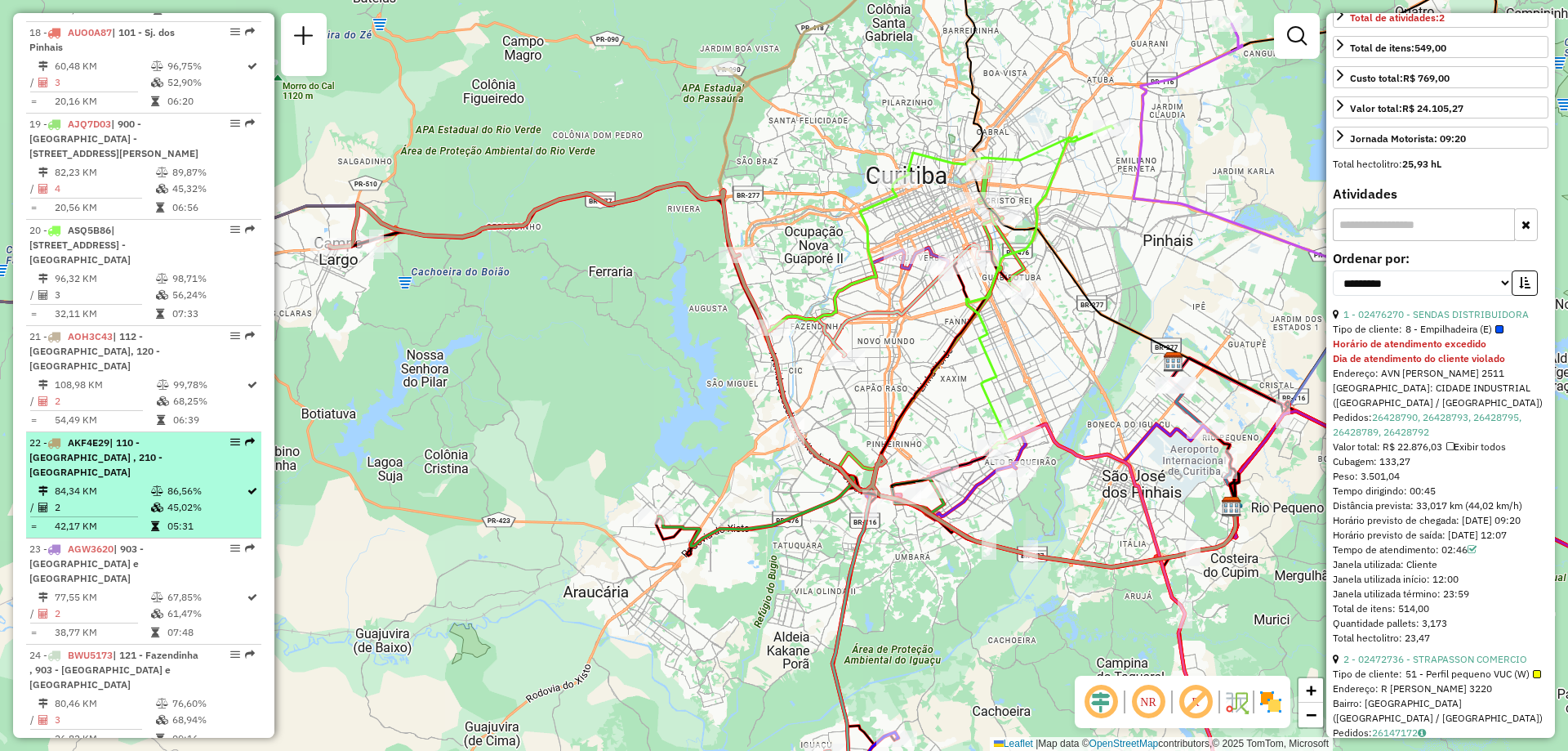
click at [124, 436] on span "| 110 - [GEOGRAPHIC_DATA] , 210 - [GEOGRAPHIC_DATA]" at bounding box center [95, 457] width 133 height 42
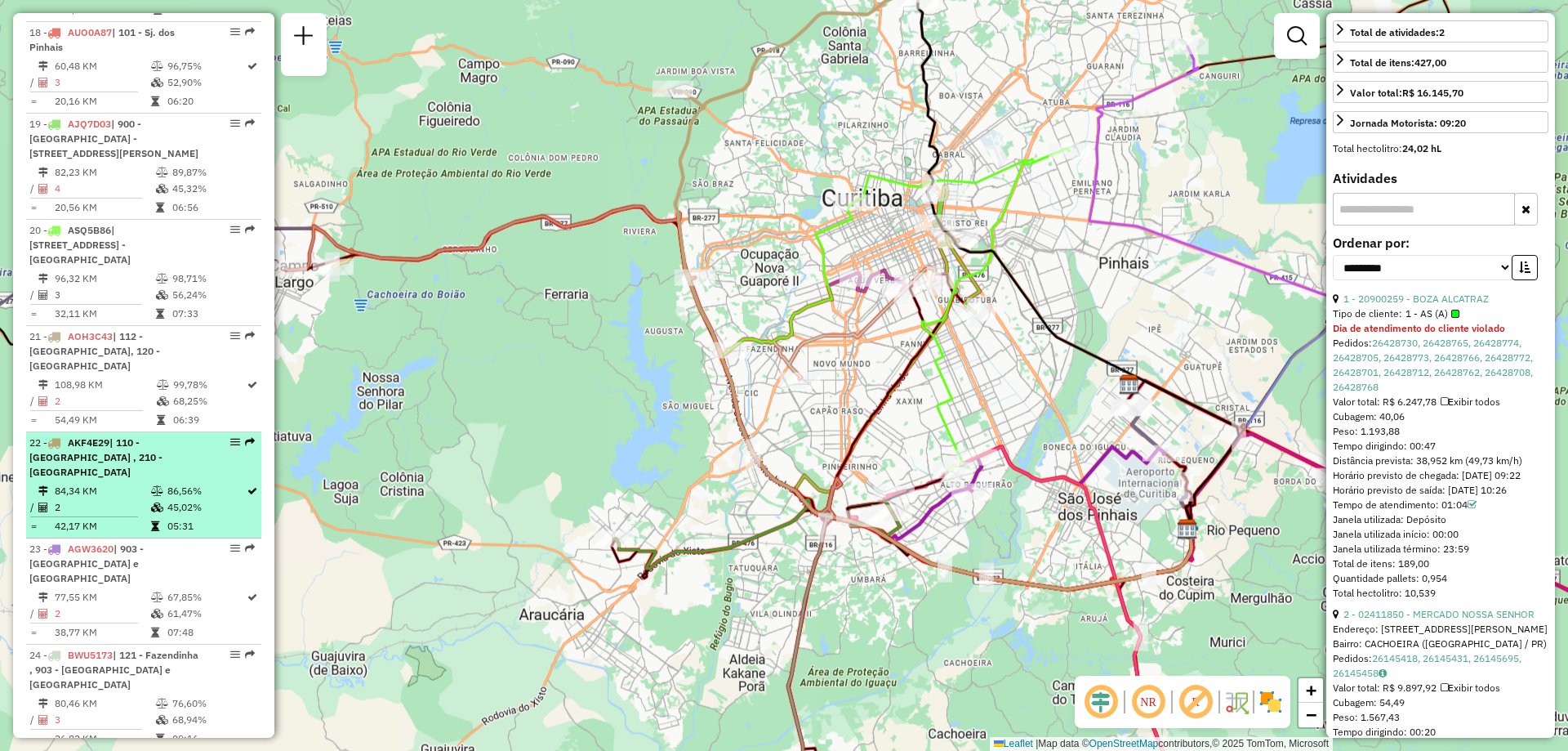
scroll to position [396, 0]
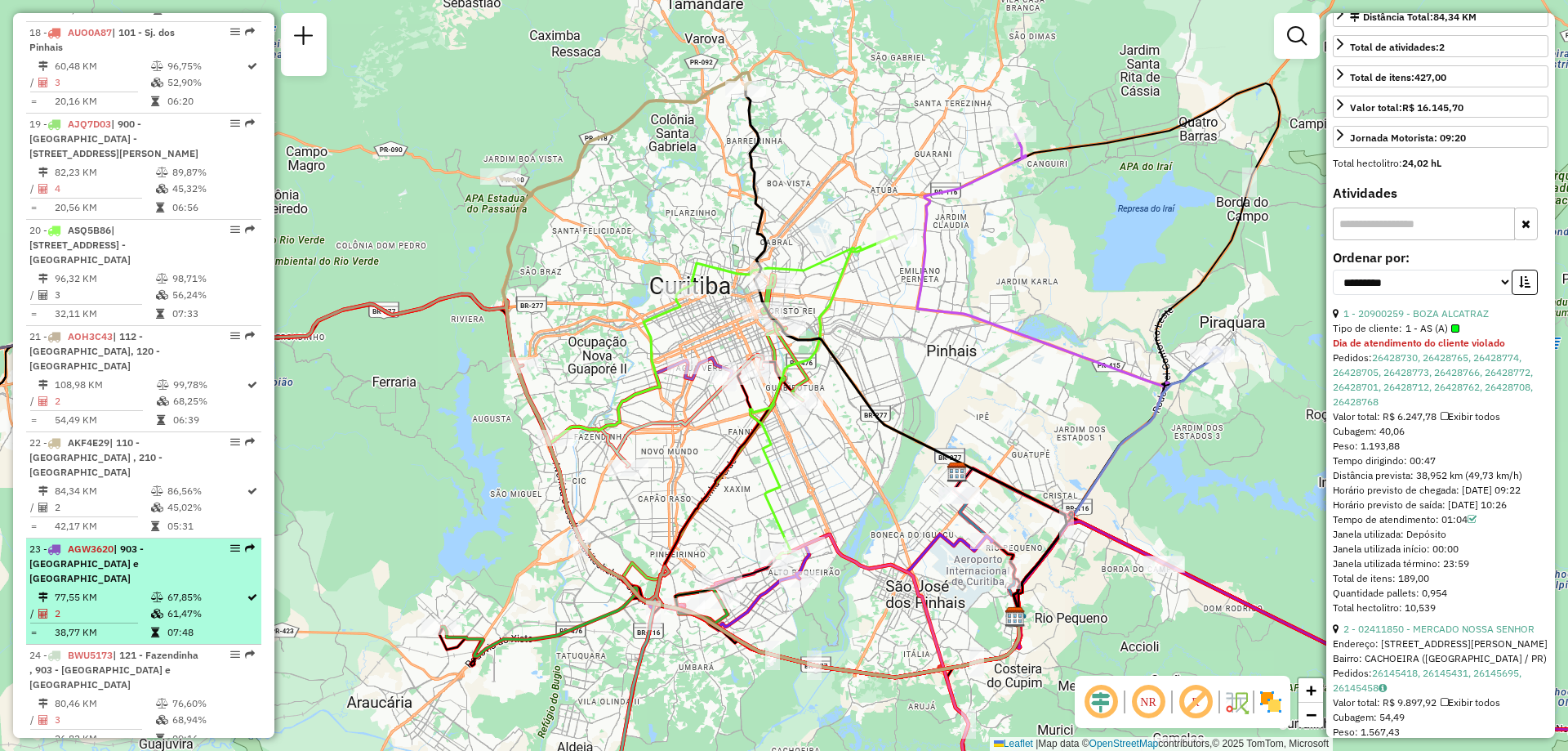
click at [131, 542] on div "23 - AGW3620 | 903 - [GEOGRAPHIC_DATA] e [GEOGRAPHIC_DATA]" at bounding box center [115, 564] width 173 height 44
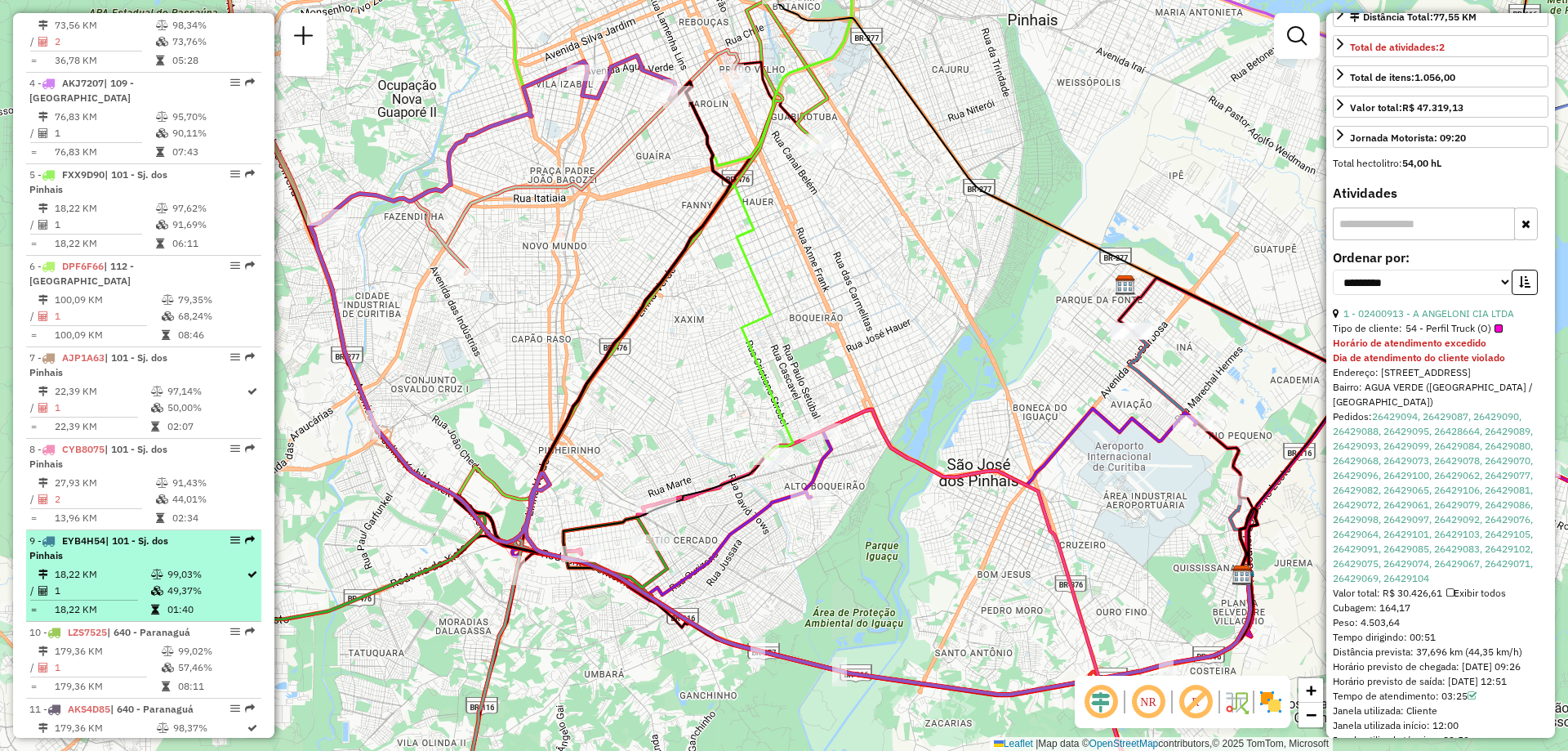
scroll to position [915, 0]
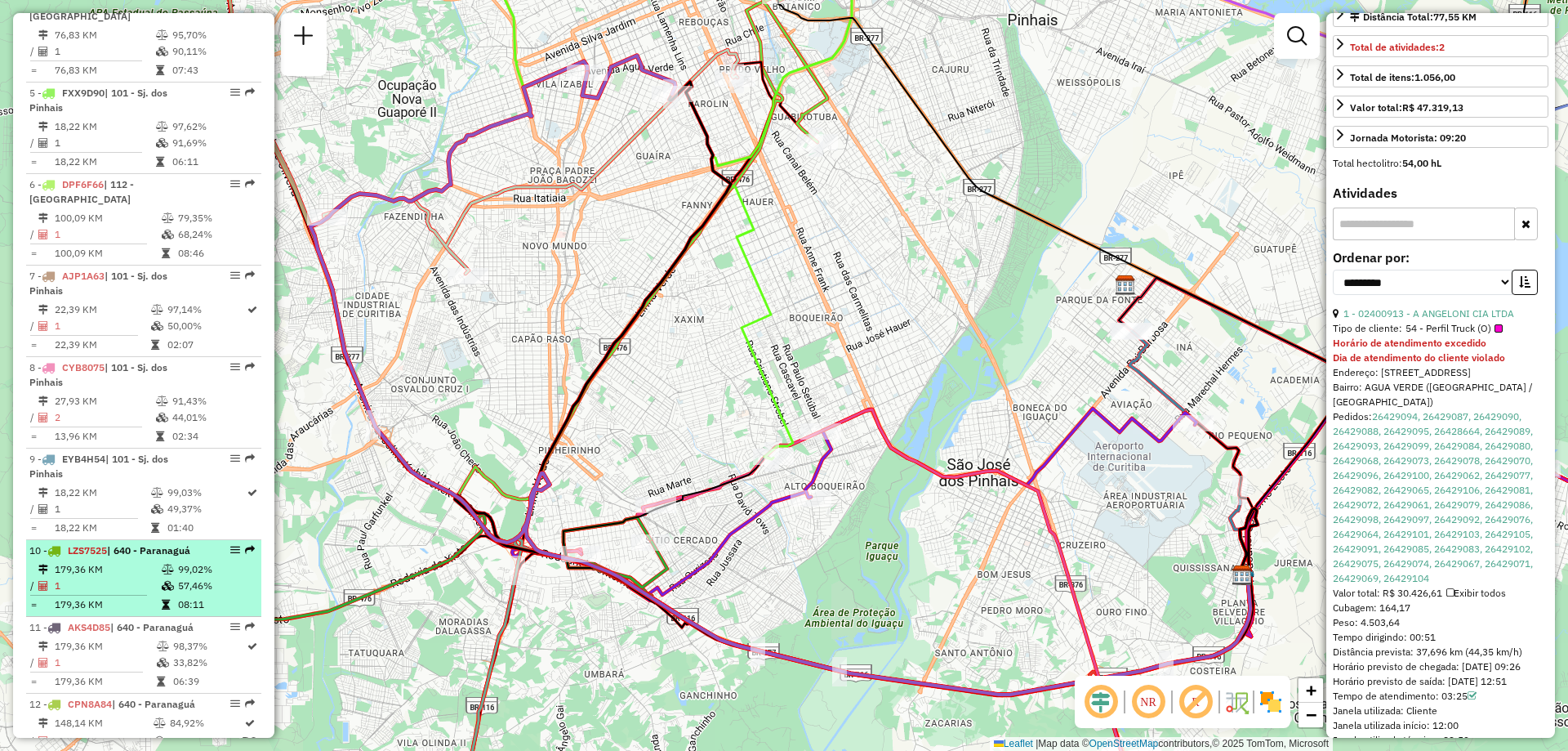
click at [120, 578] on td "1" at bounding box center [107, 586] width 107 height 16
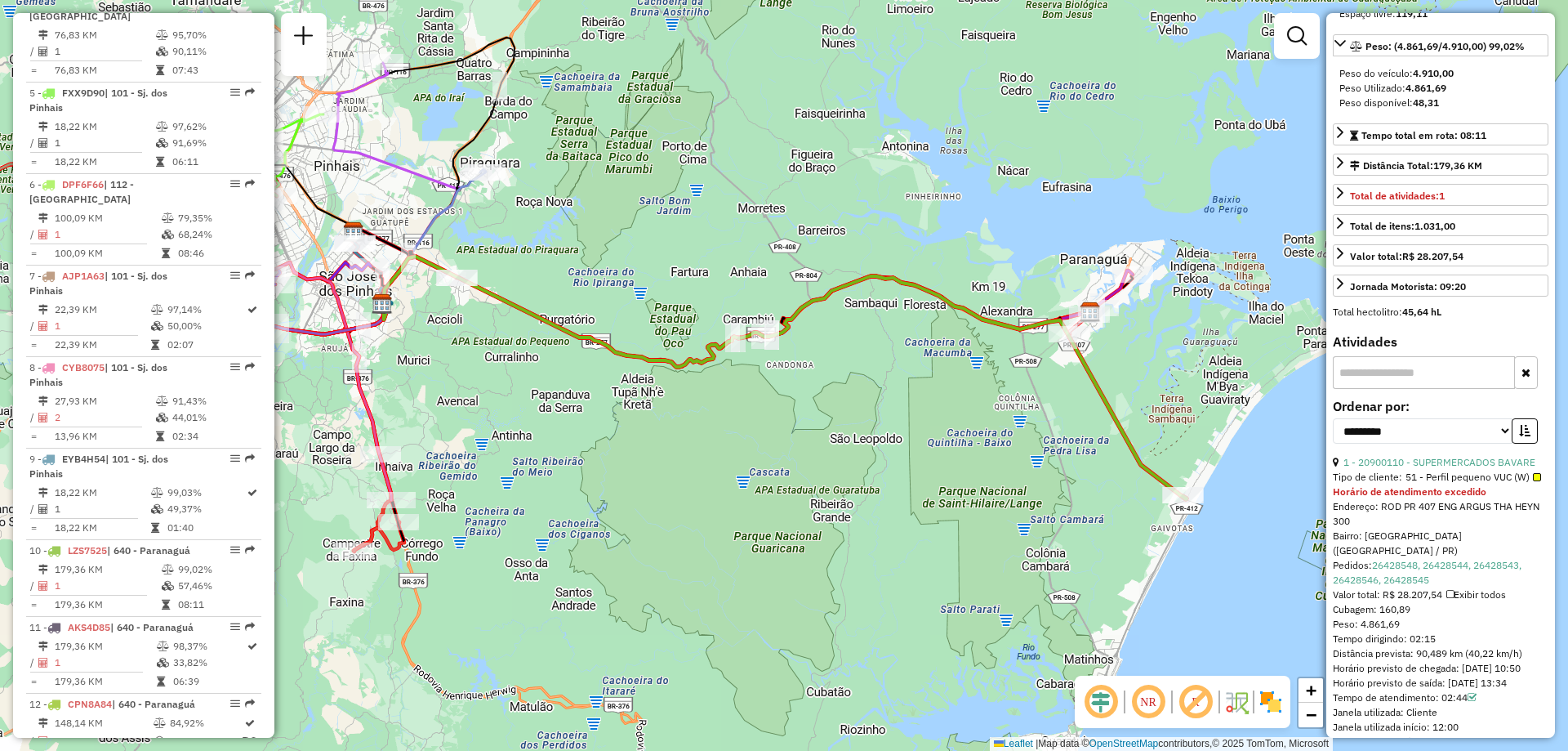
scroll to position [396, 0]
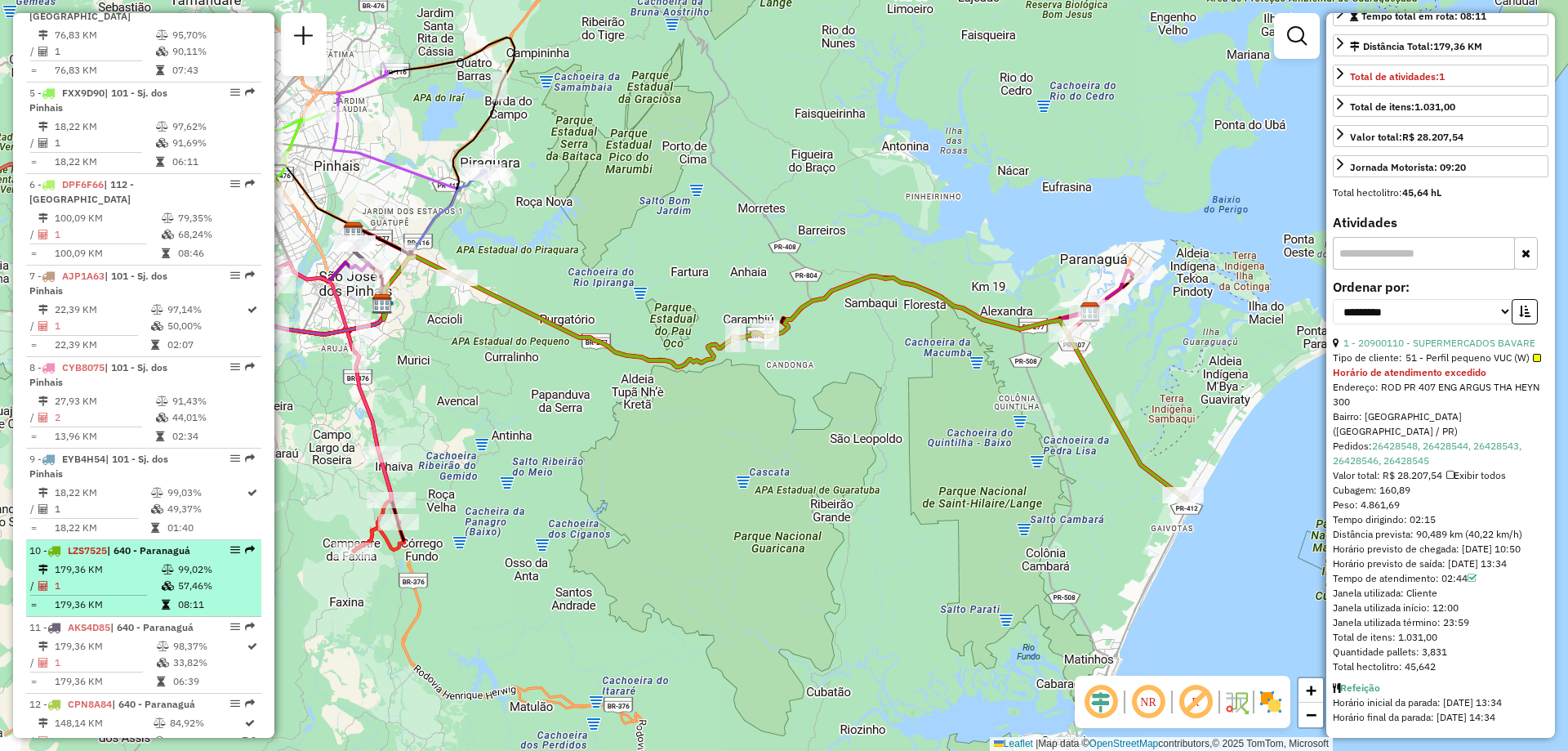
click at [140, 565] on td "179,36 KM" at bounding box center [107, 569] width 107 height 16
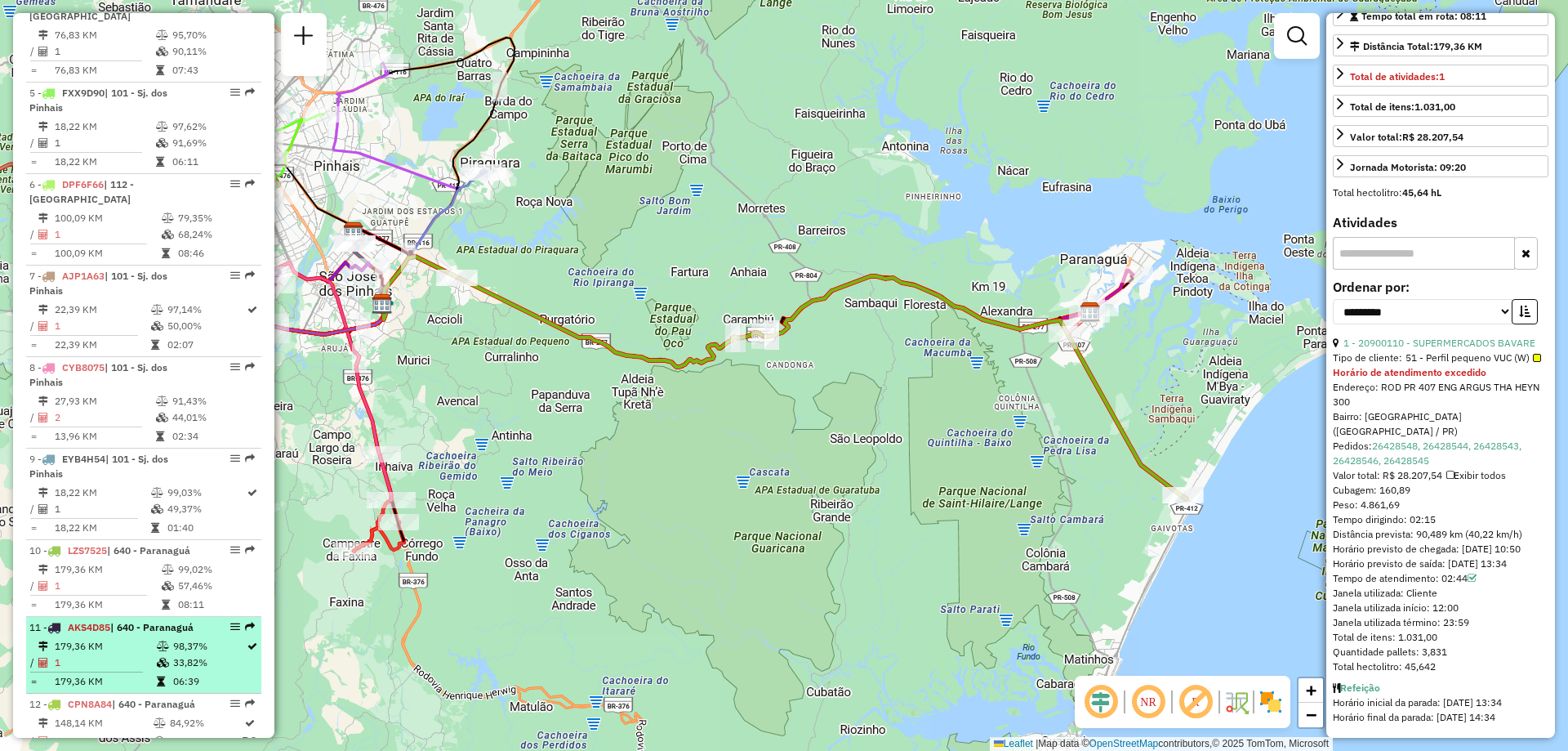
click at [127, 646] on td "179,36 KM" at bounding box center [105, 646] width 102 height 16
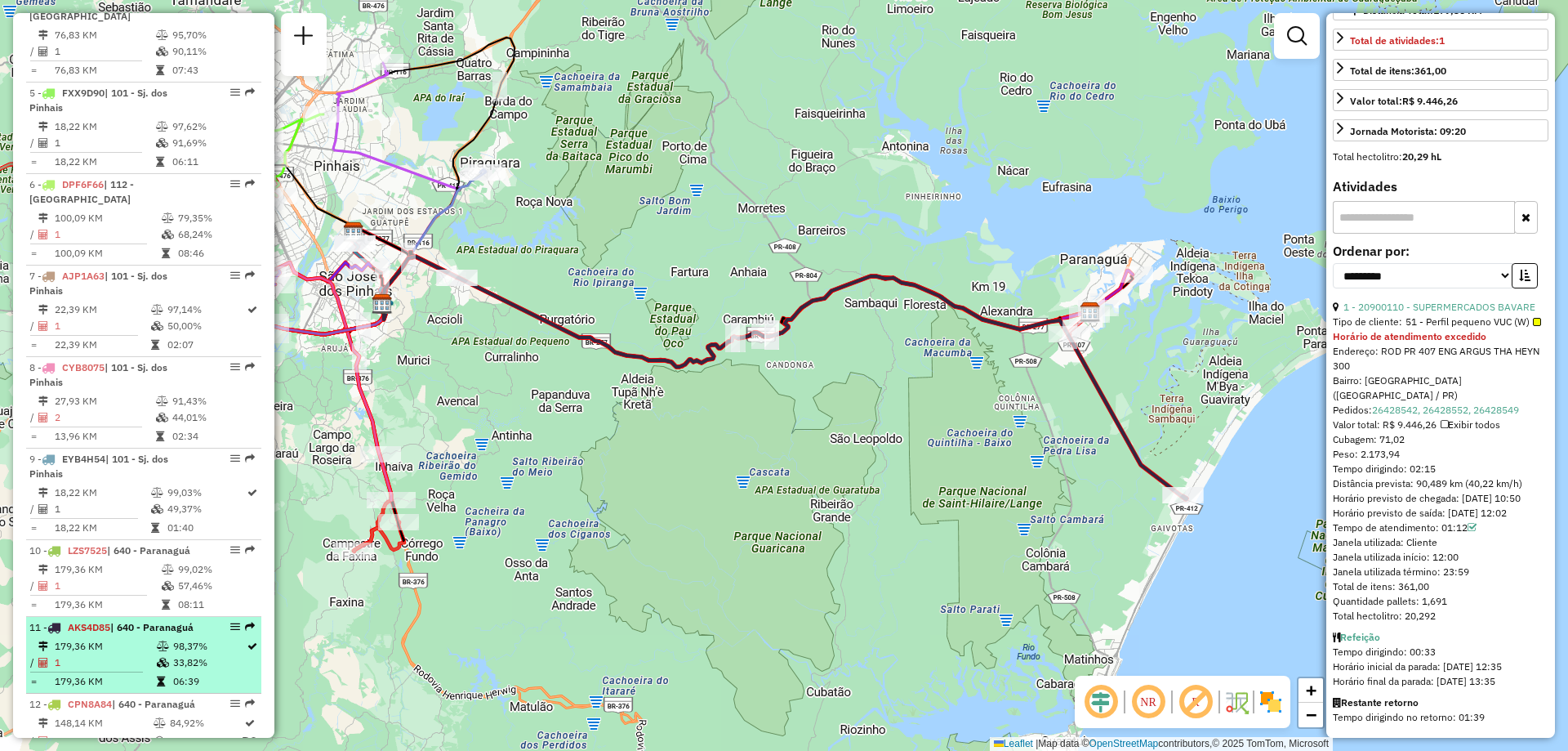
scroll to position [997, 0]
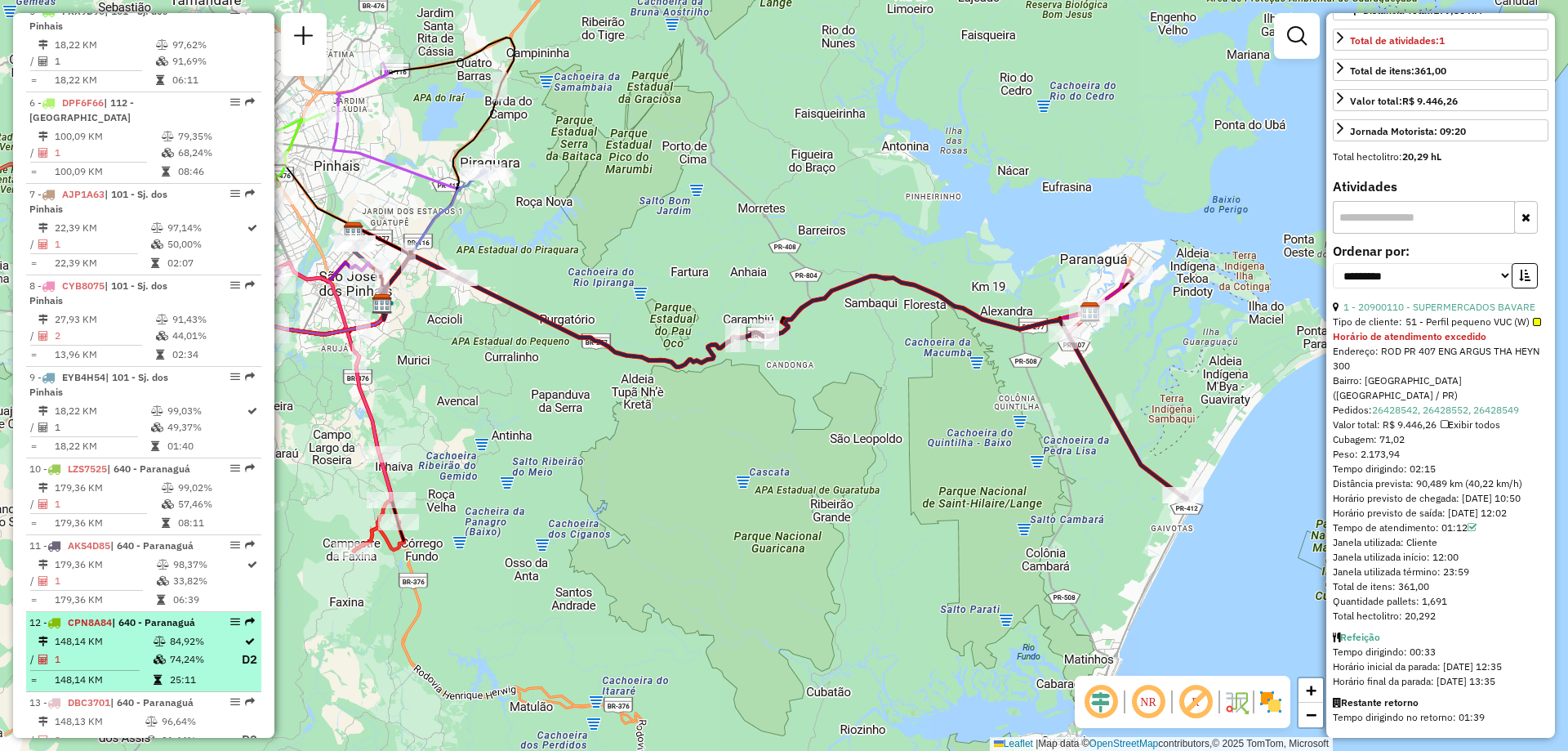
click at [119, 632] on li "12 - CPN8A84 | 640 - [GEOGRAPHIC_DATA] 148,14 KM 84,92% / 1 74,24% D2 = 148,14 …" at bounding box center [143, 652] width 235 height 81
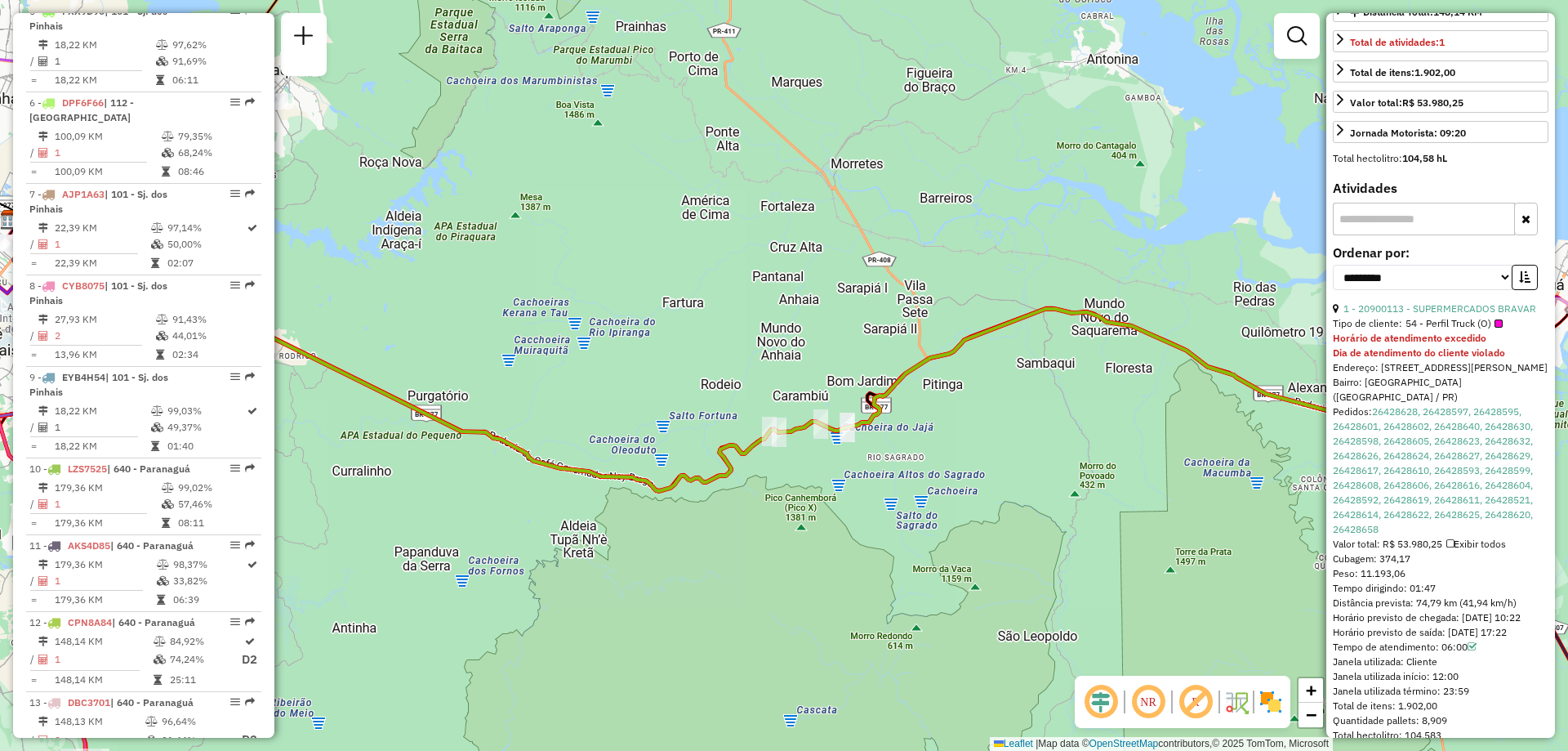
scroll to position [550, 0]
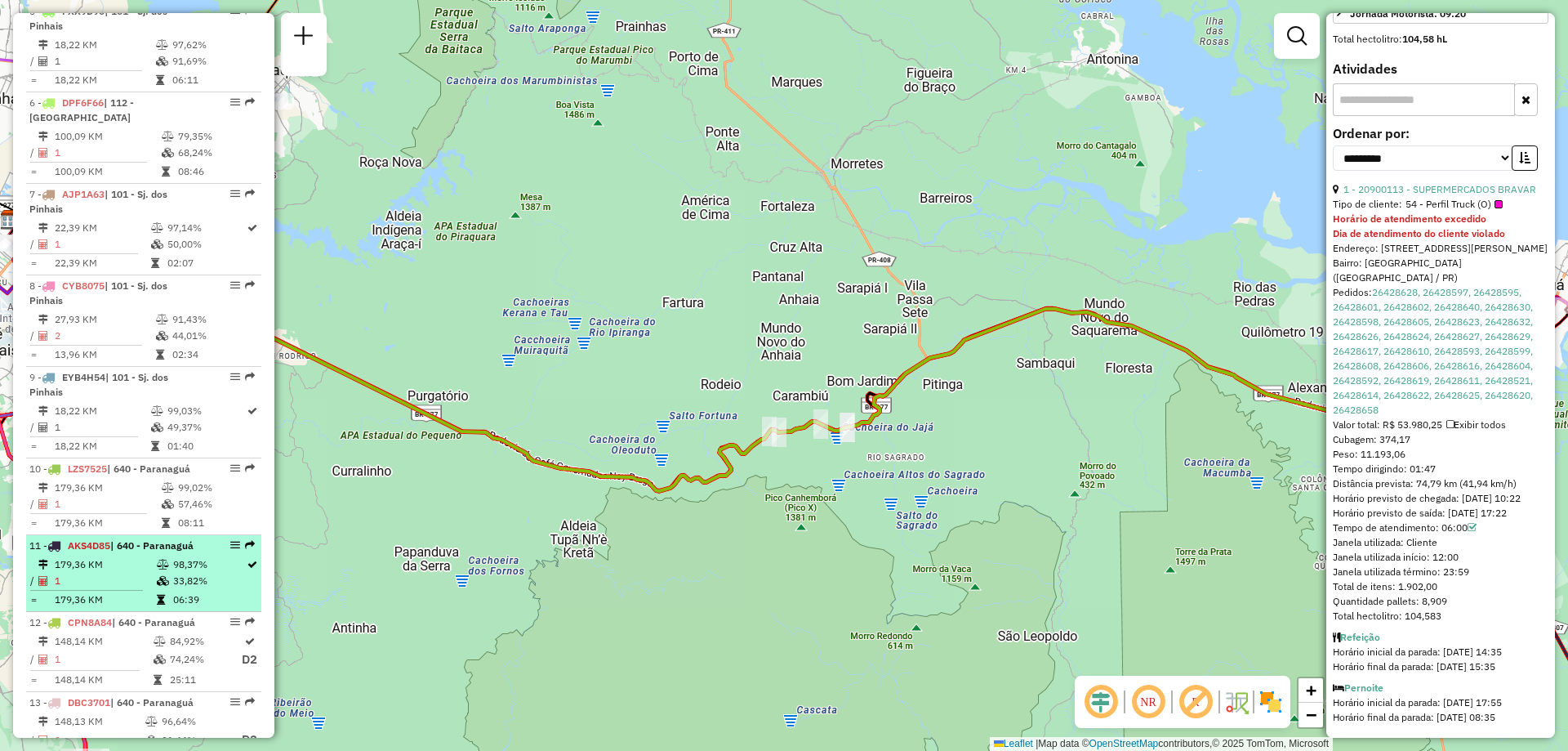
click at [114, 557] on td "179,36 KM" at bounding box center [105, 564] width 102 height 16
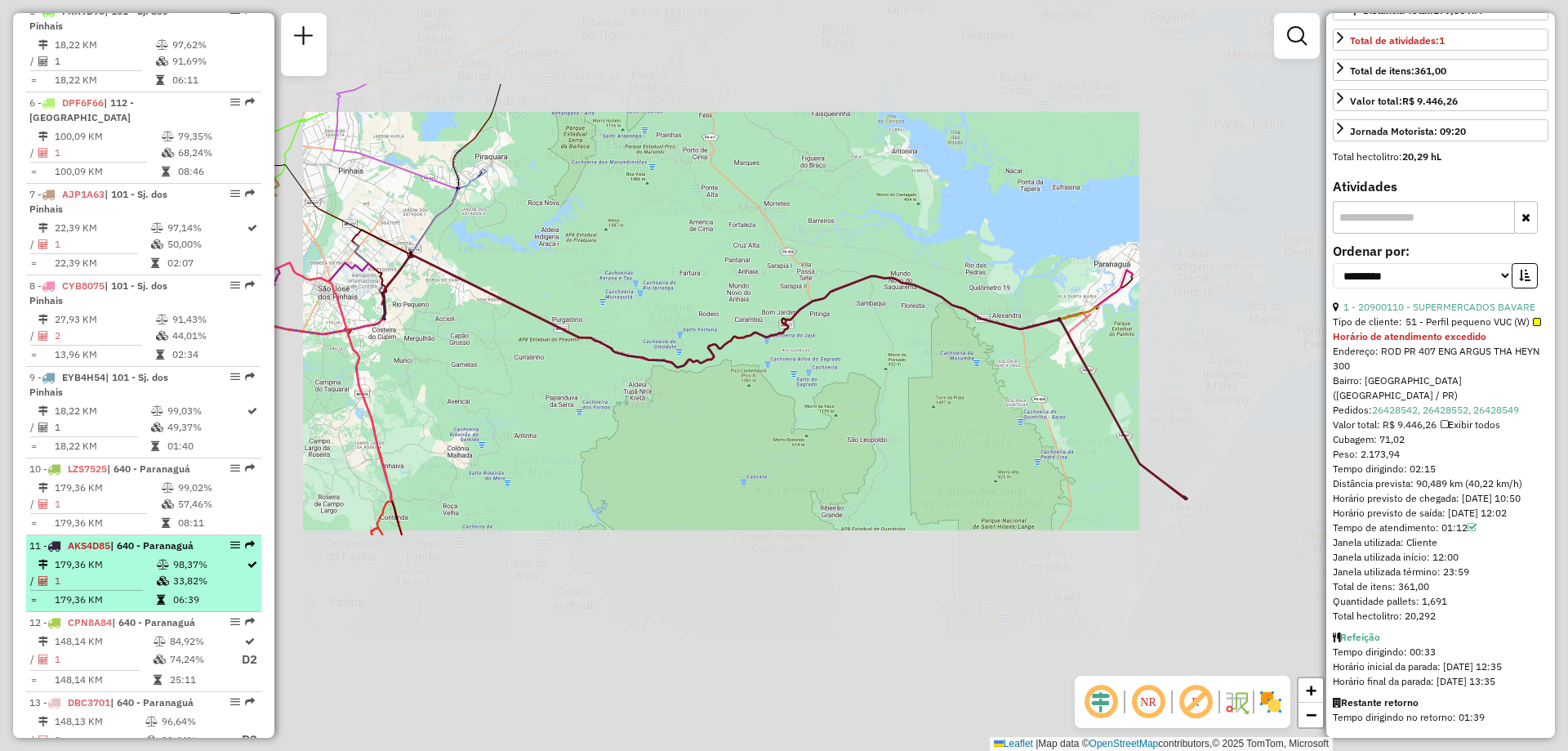
scroll to position [418, 0]
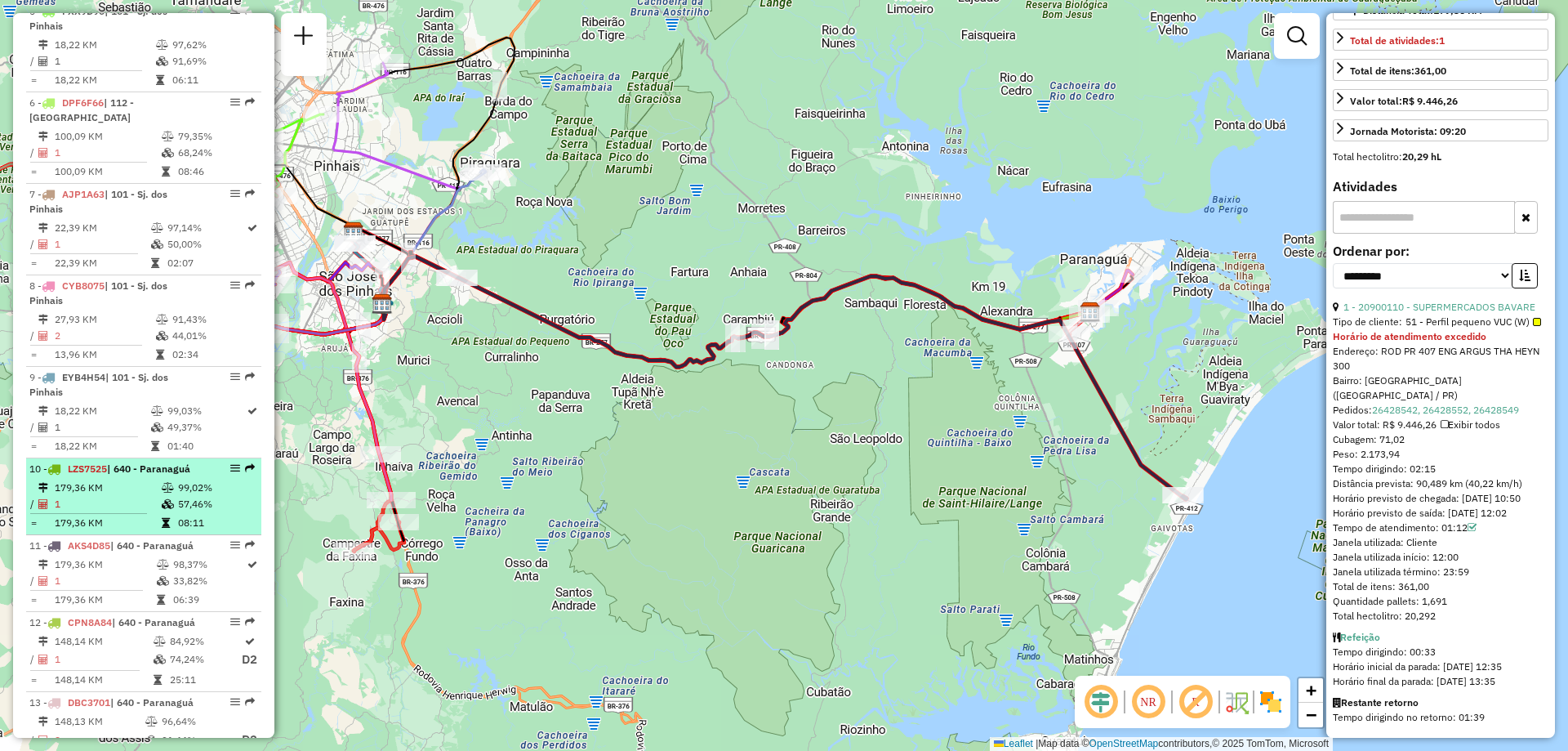
click at [107, 487] on td "179,36 KM" at bounding box center [107, 488] width 107 height 16
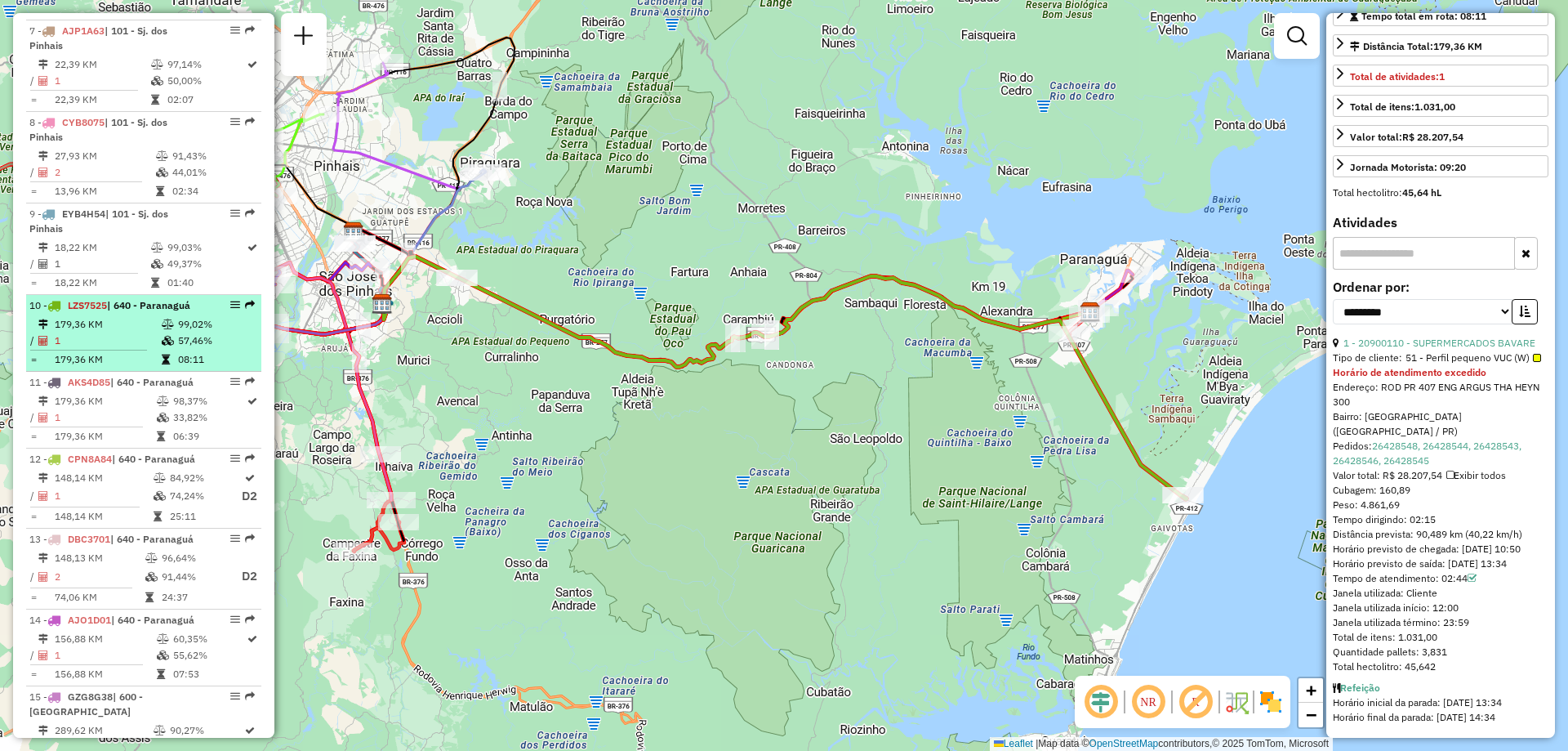
scroll to position [1242, 0]
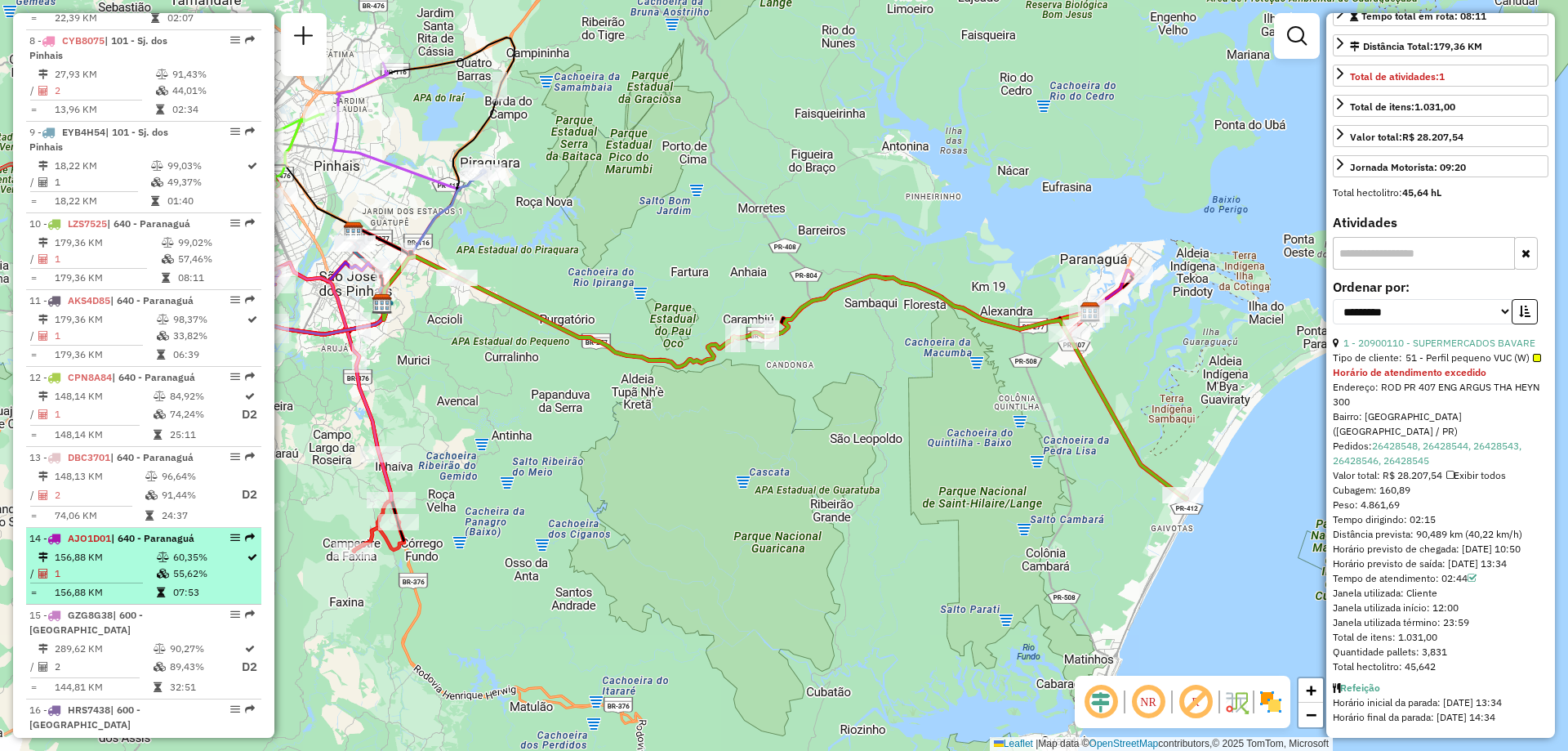
click at [96, 555] on td "156,88 KM" at bounding box center [105, 557] width 102 height 16
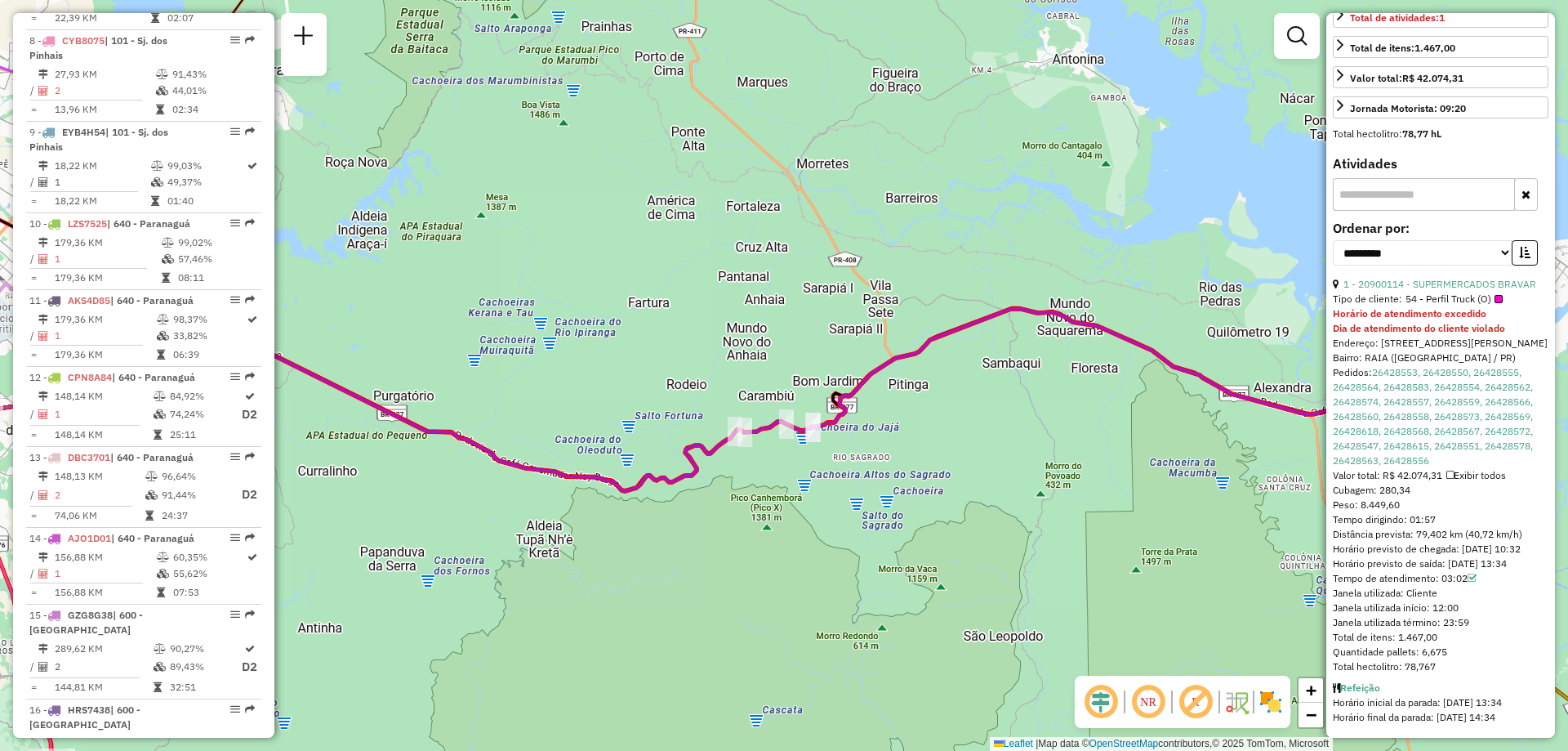
scroll to position [0, 0]
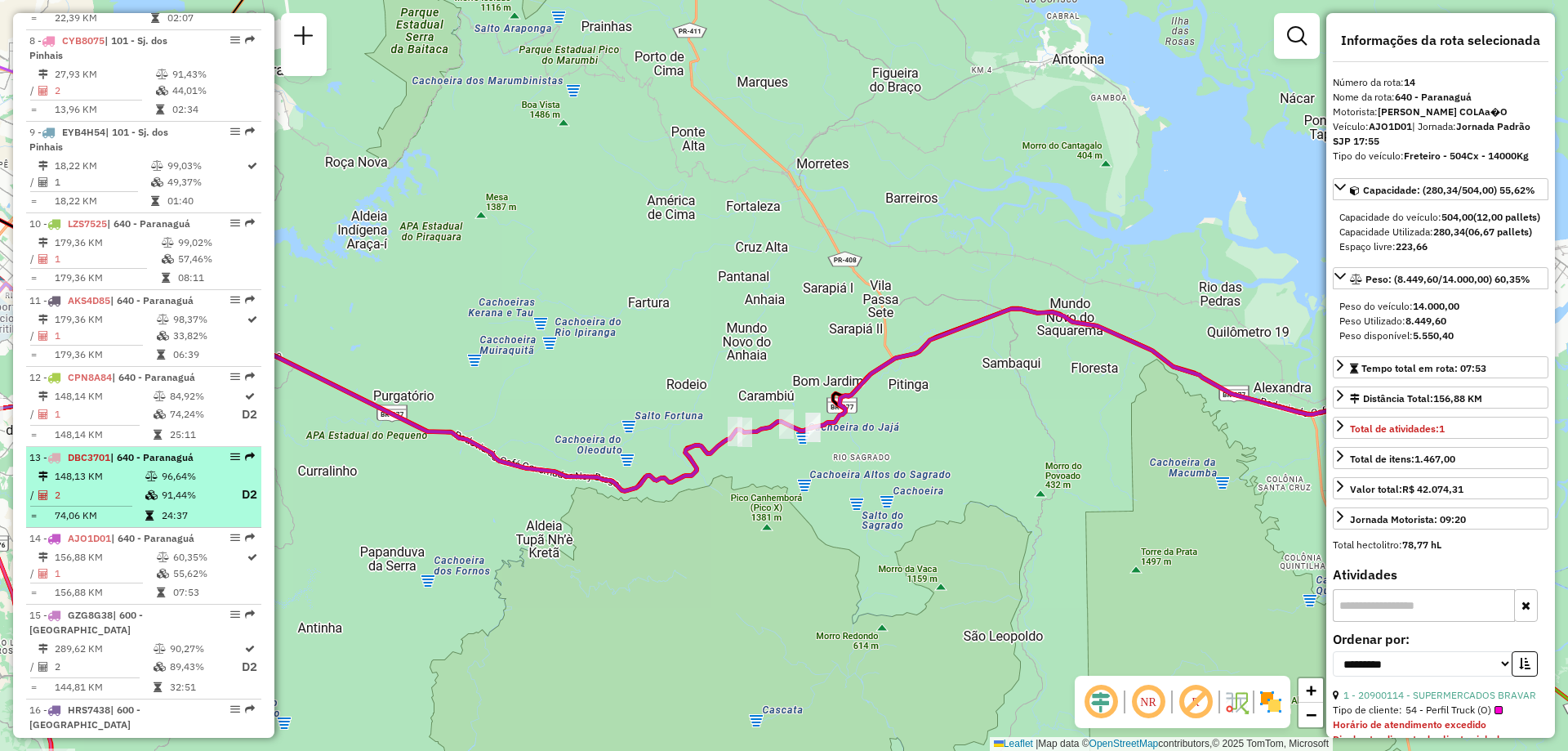
click at [105, 503] on td "2" at bounding box center [99, 495] width 91 height 20
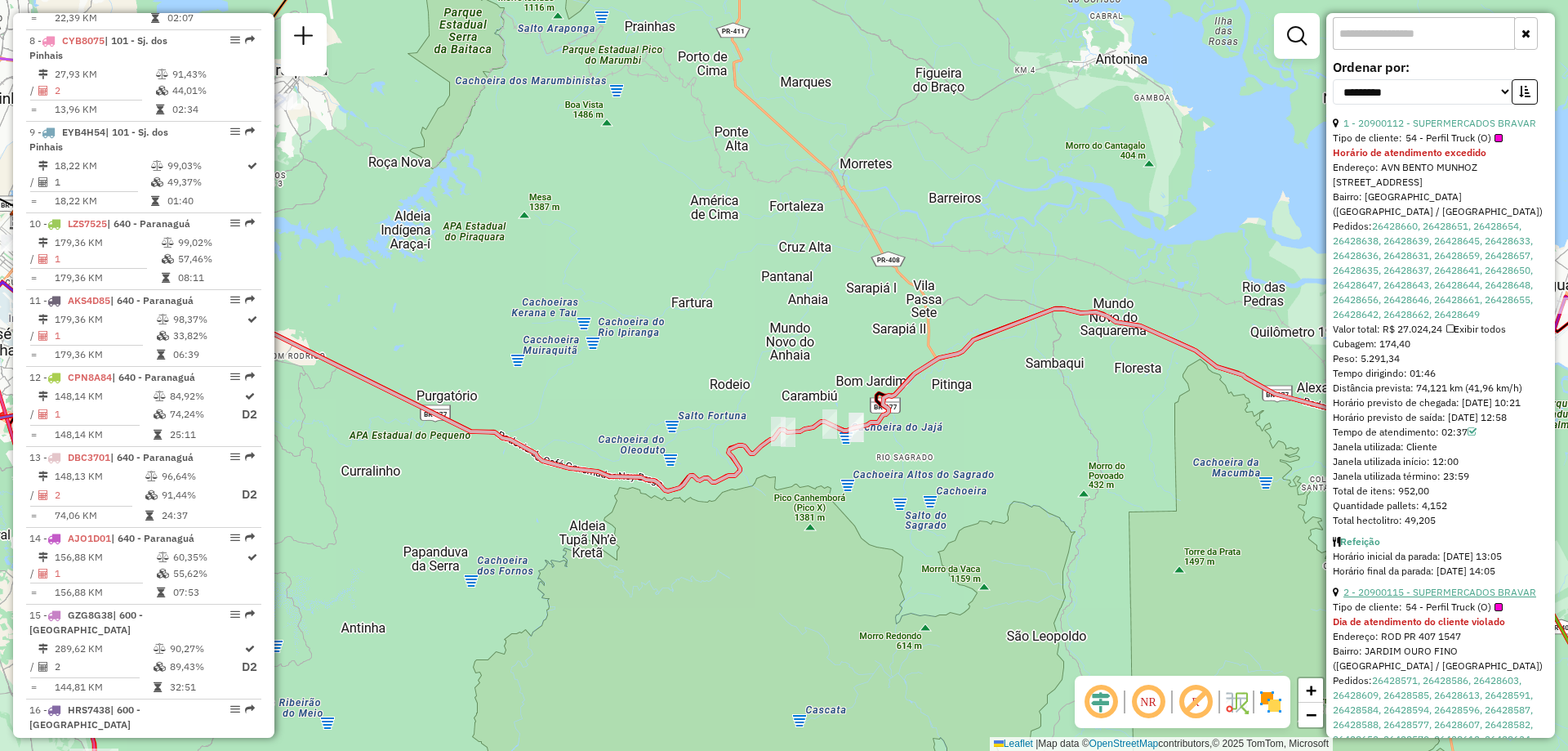
scroll to position [817, 0]
